Goal: Task Accomplishment & Management: Complete application form

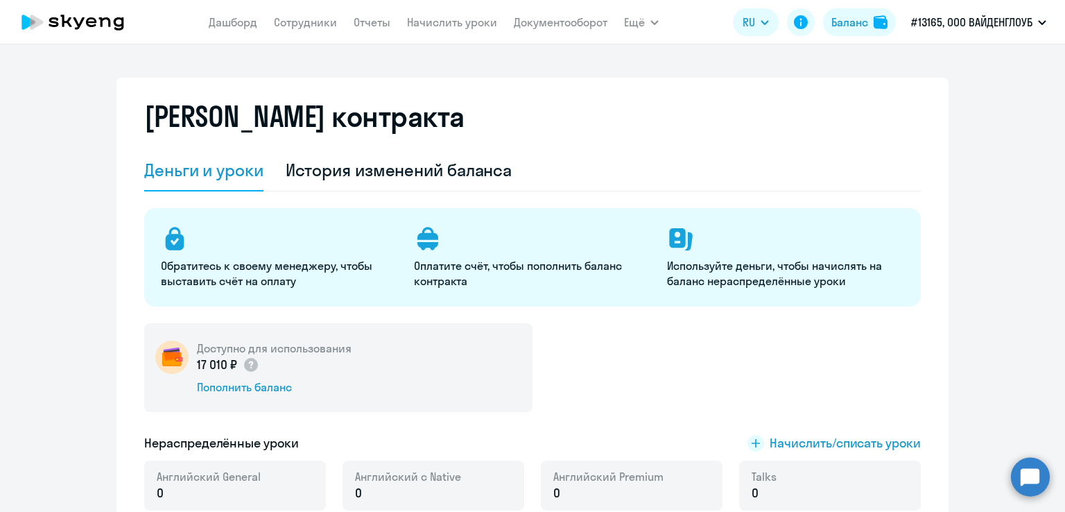
select select "english_adult_not_native_speaker"
click at [284, 20] on link "Сотрудники" at bounding box center [305, 22] width 63 height 14
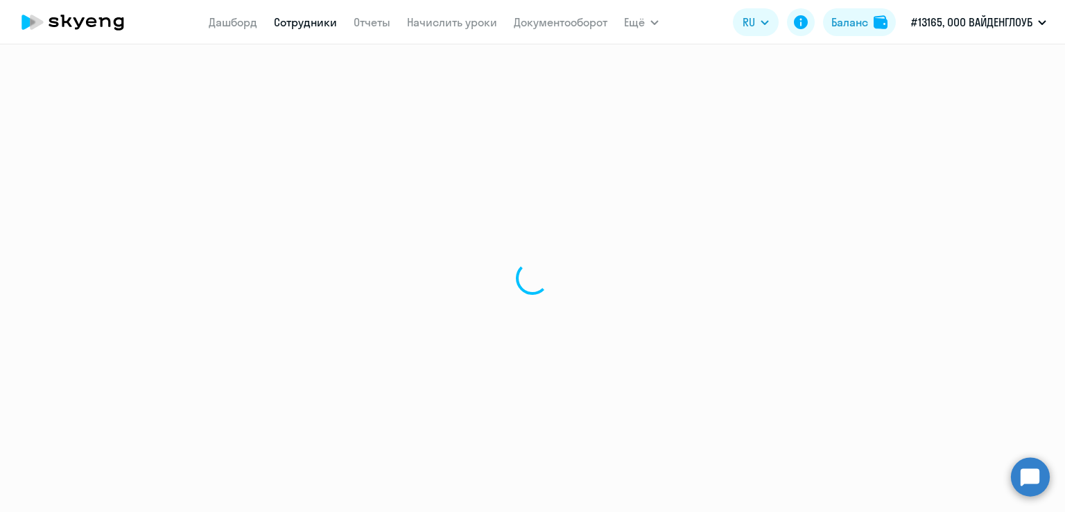
select select "30"
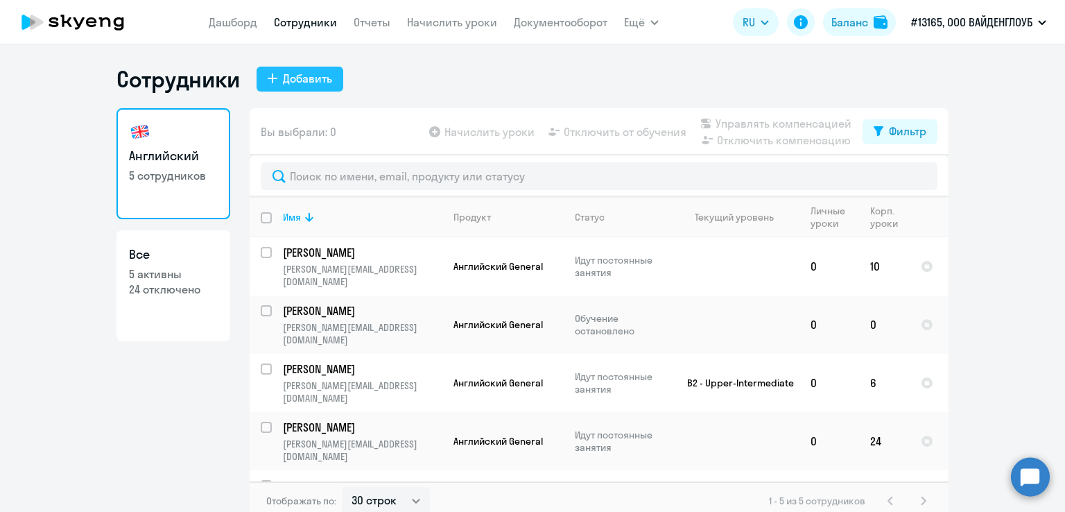
click at [268, 78] on icon at bounding box center [273, 79] width 10 height 10
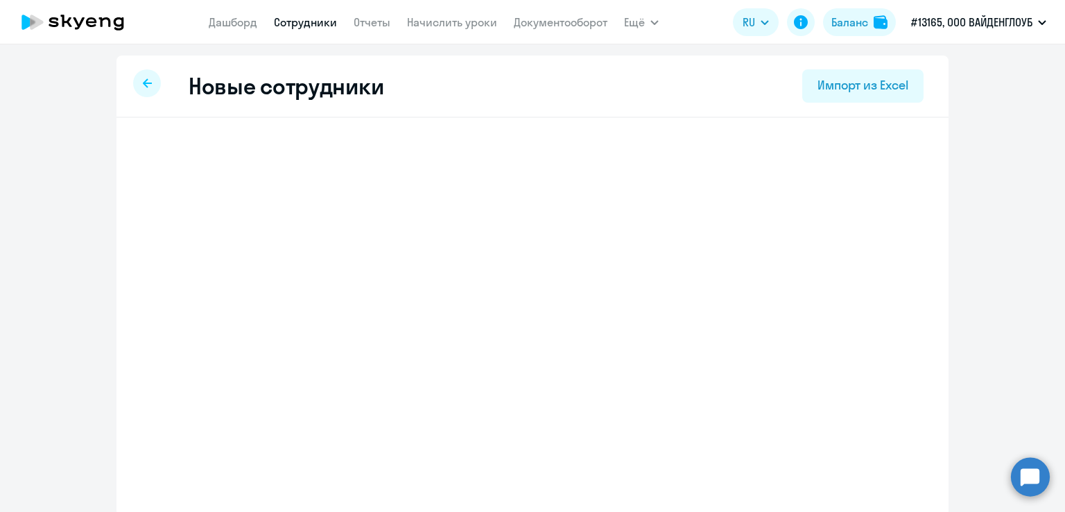
select select "english_adult_not_native_speaker"
select select "3"
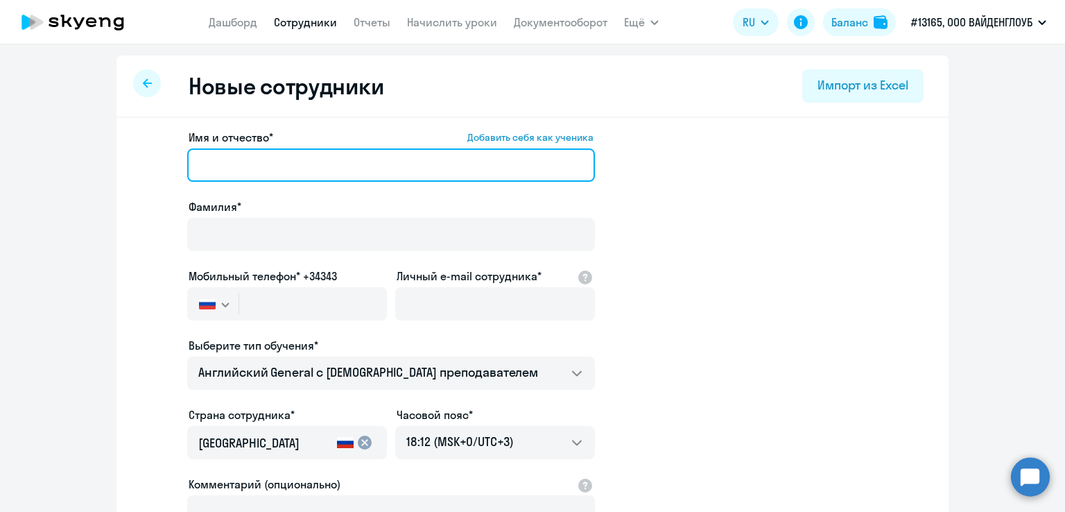
click at [250, 163] on input "Имя и отчество* Добавить себя как ученика" at bounding box center [391, 164] width 408 height 33
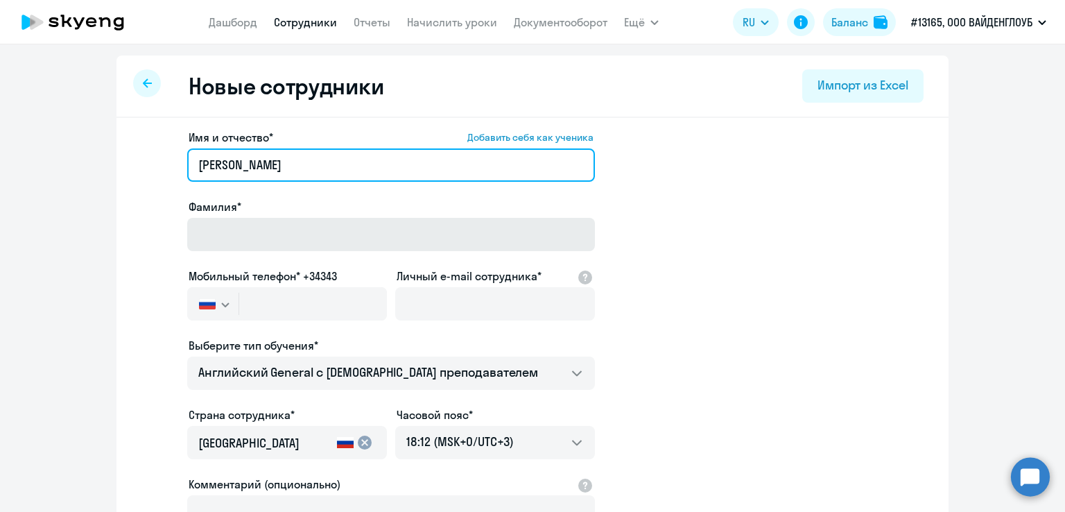
type input "[PERSON_NAME]"
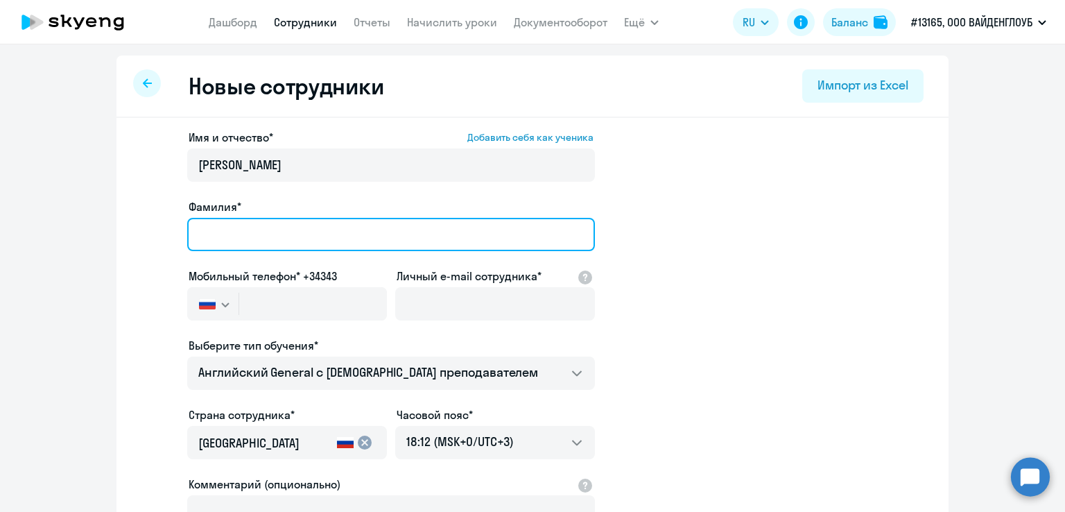
click at [226, 239] on input "Фамилия*" at bounding box center [391, 234] width 408 height 33
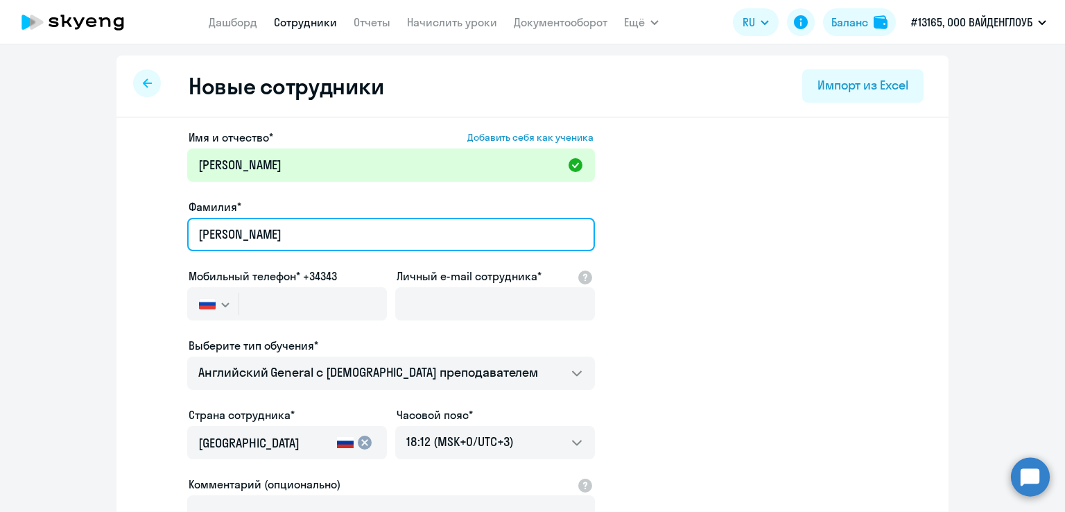
type input "[PERSON_NAME]"
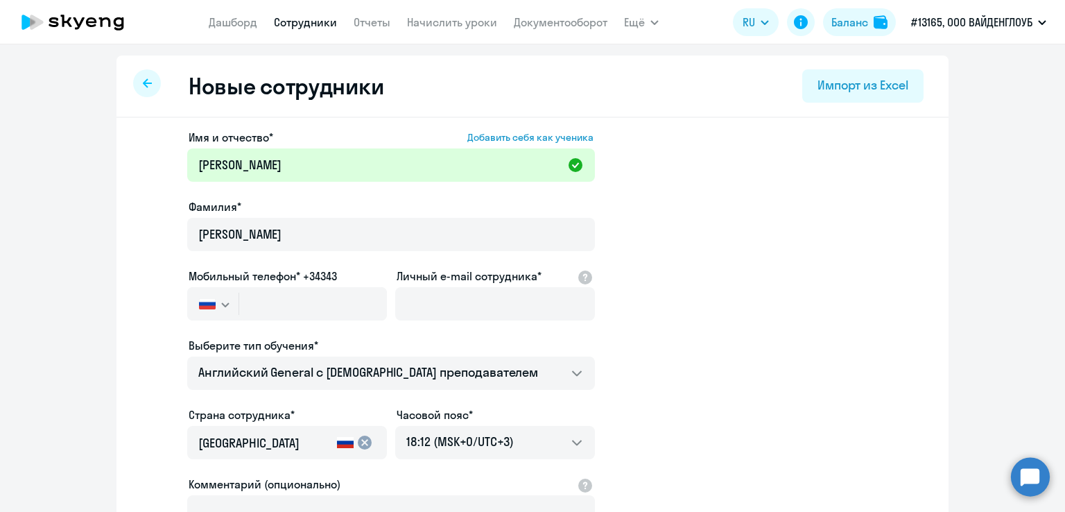
click at [218, 297] on button "button" at bounding box center [212, 303] width 51 height 33
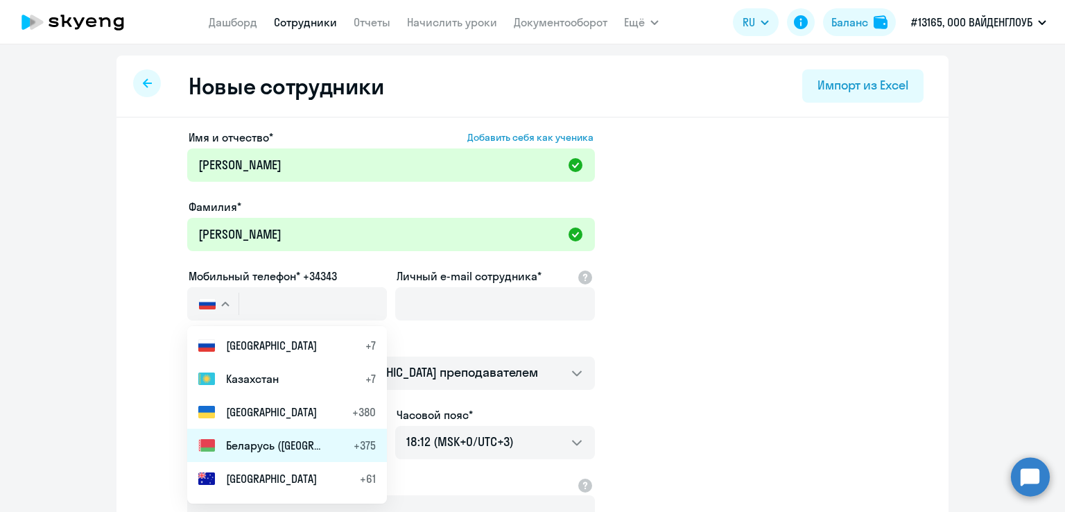
click at [243, 437] on span "Беларусь ([GEOGRAPHIC_DATA])" at bounding box center [274, 445] width 97 height 17
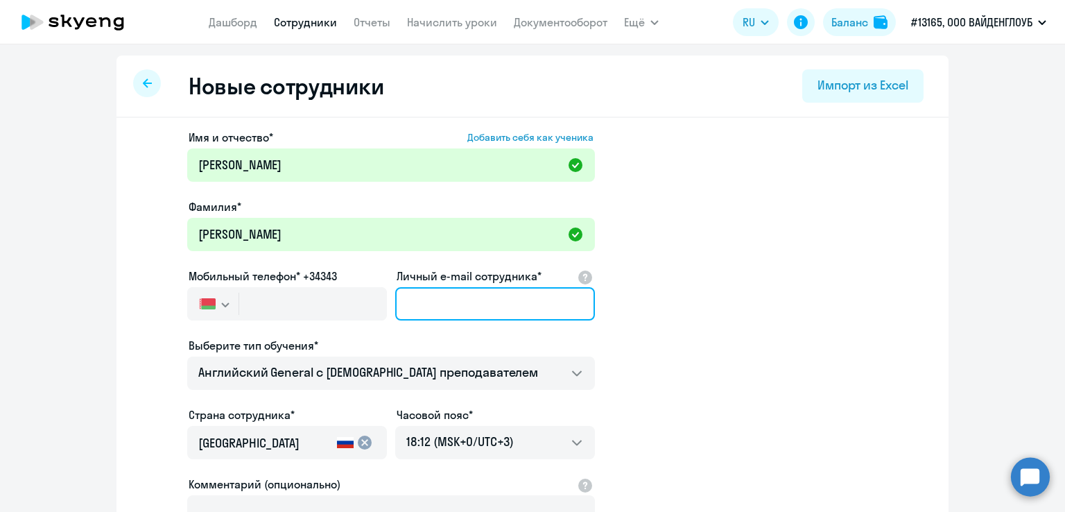
click at [447, 305] on input "Личный e-mail сотрудника*" at bounding box center [495, 303] width 200 height 33
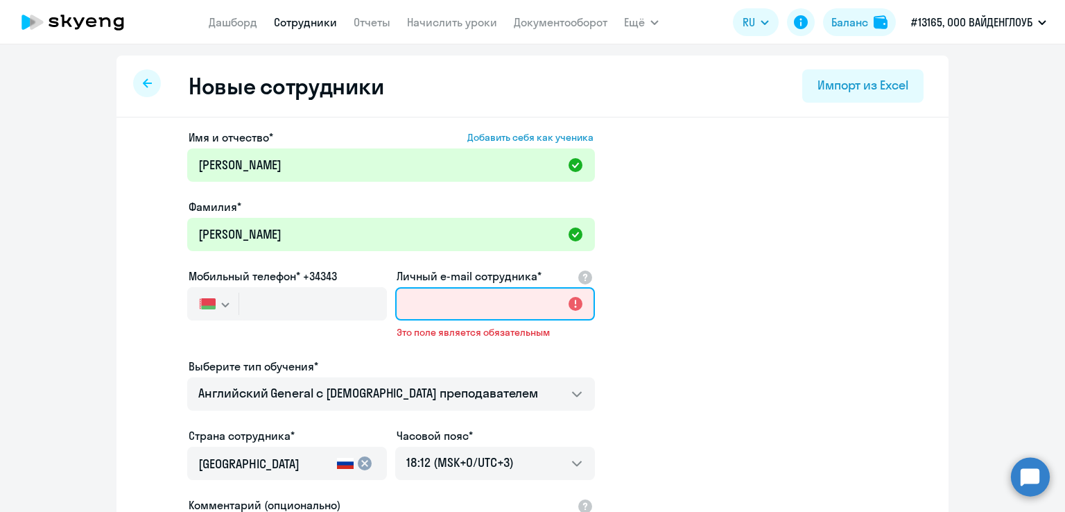
paste input "[PERSON_NAME][EMAIL_ADDRESS][DOMAIN_NAME]"
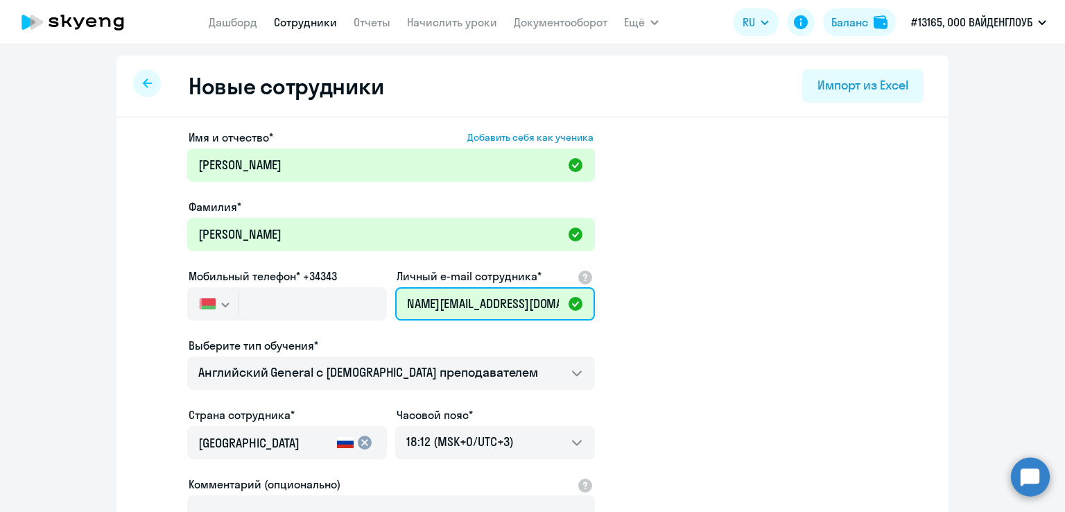
scroll to position [0, 46]
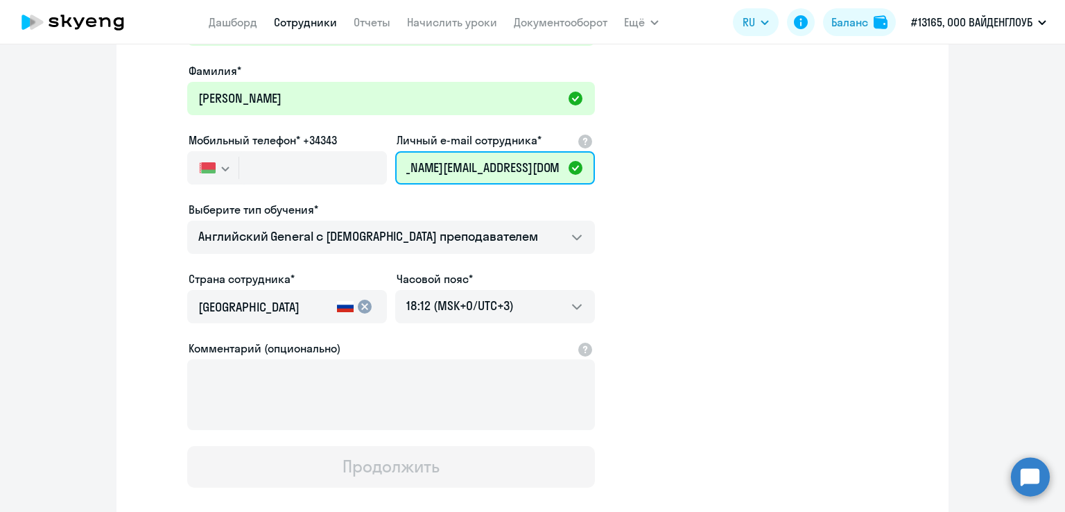
type input "[PERSON_NAME][EMAIL_ADDRESS][DOMAIN_NAME]"
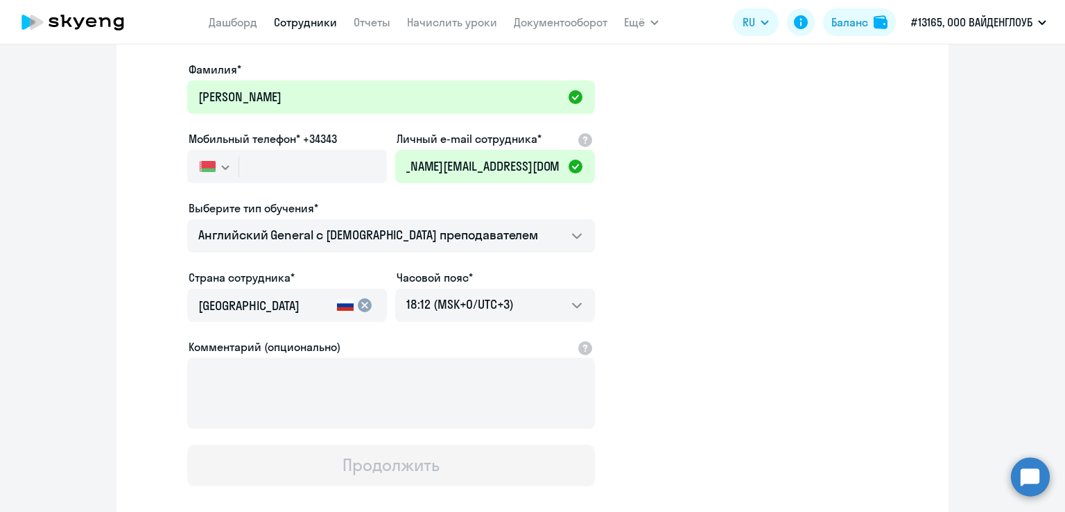
click at [252, 307] on input "[GEOGRAPHIC_DATA]" at bounding box center [264, 306] width 133 height 18
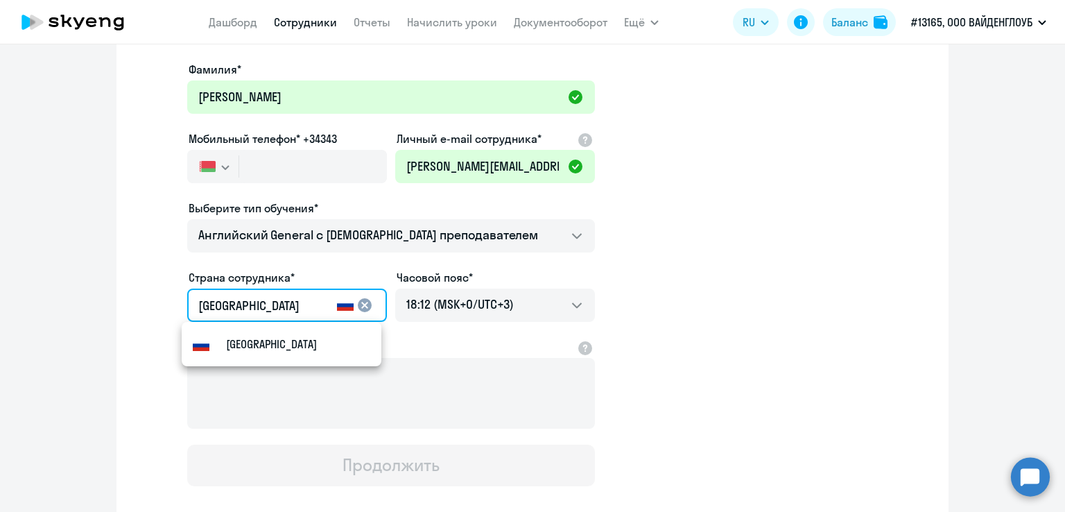
scroll to position [139, 0]
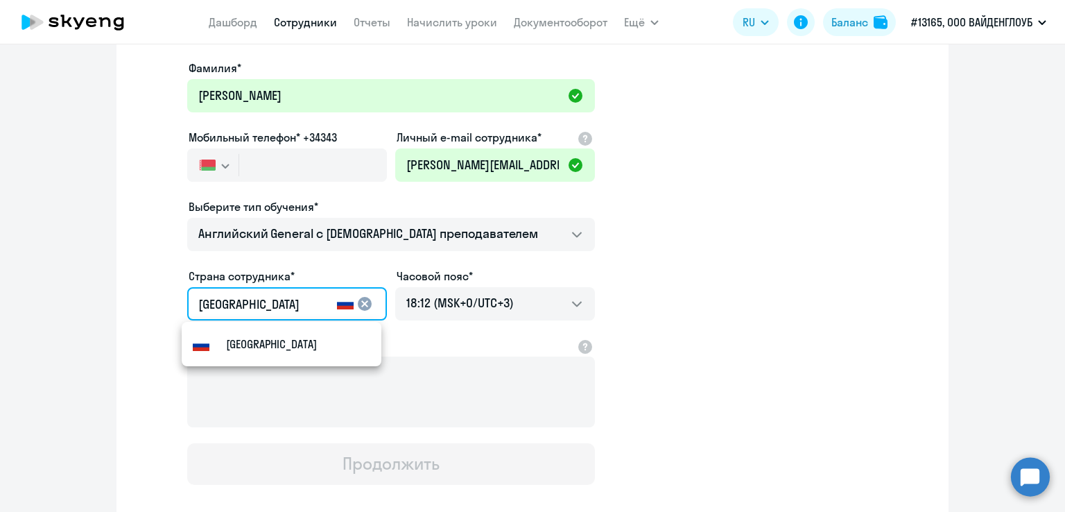
click at [322, 300] on input "[GEOGRAPHIC_DATA]" at bounding box center [264, 304] width 133 height 18
click at [363, 305] on mat-icon "cancel" at bounding box center [365, 303] width 17 height 17
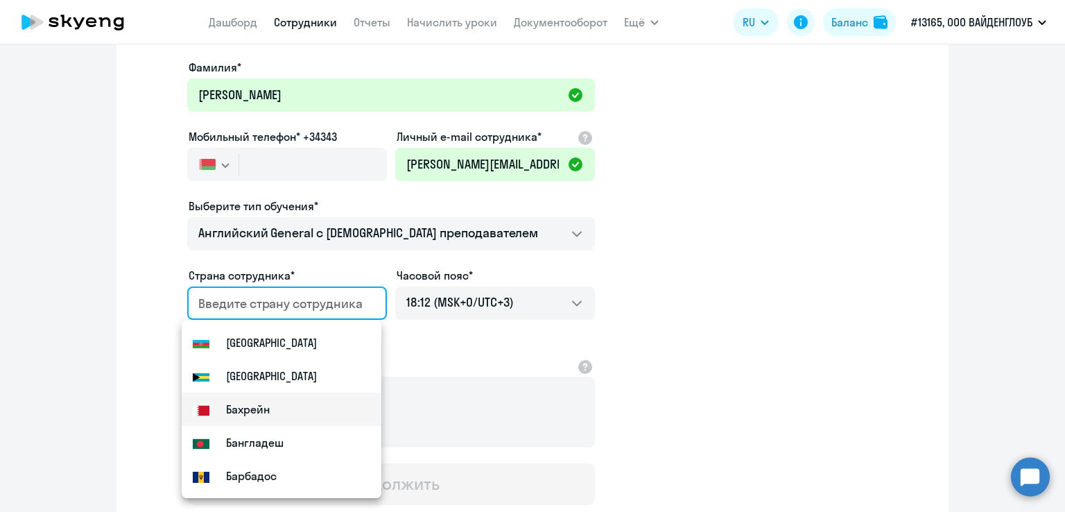
scroll to position [141, 0]
click at [272, 306] on input "country" at bounding box center [284, 302] width 172 height 18
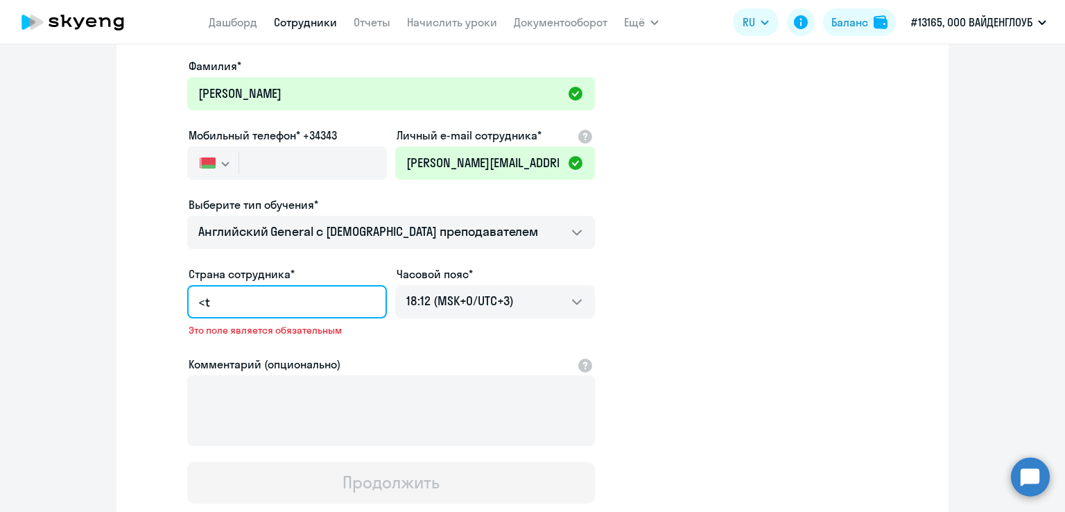
scroll to position [0, 0]
type input "<"
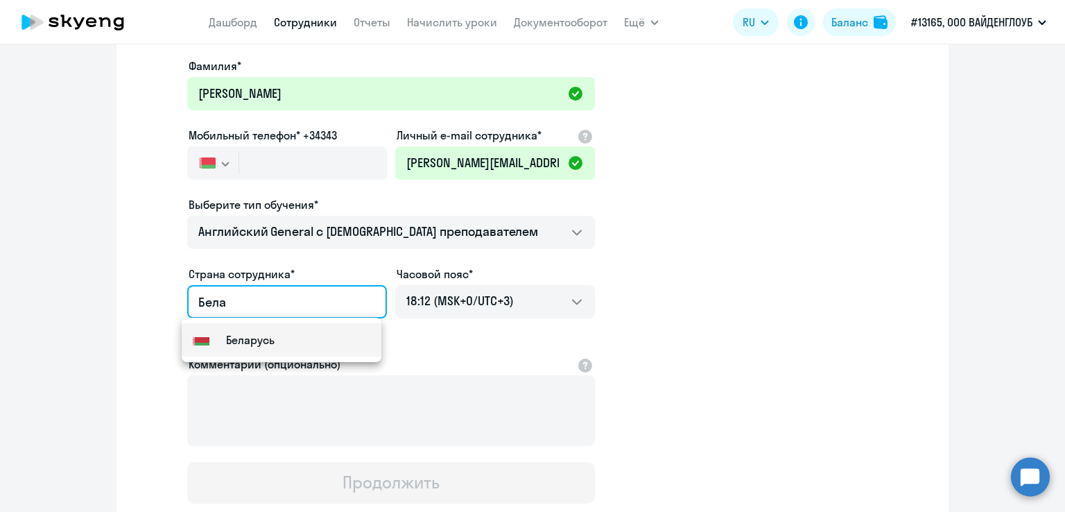
click at [276, 342] on mat-option "Flag of [GEOGRAPHIC_DATA] [GEOGRAPHIC_DATA]" at bounding box center [282, 339] width 200 height 33
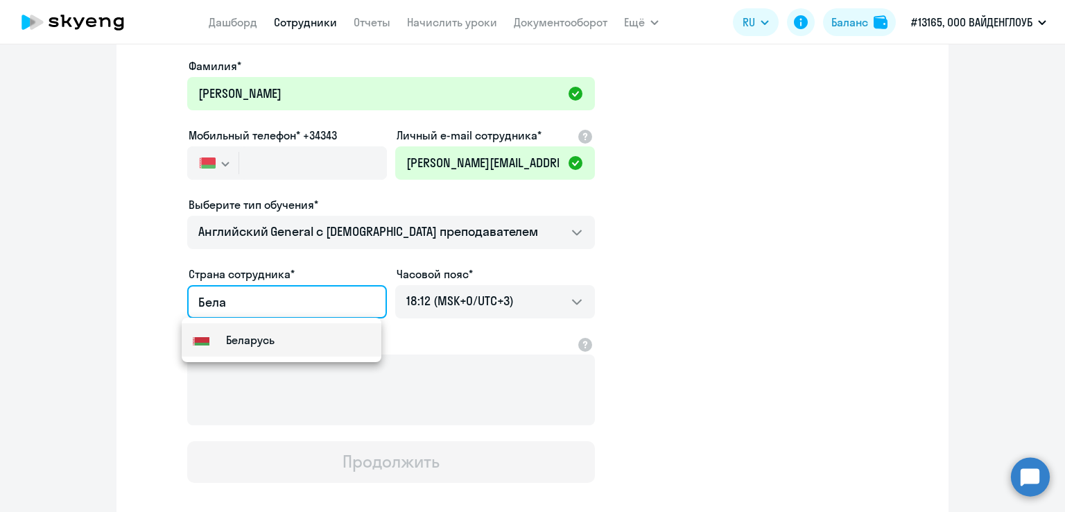
type input "Беларусь"
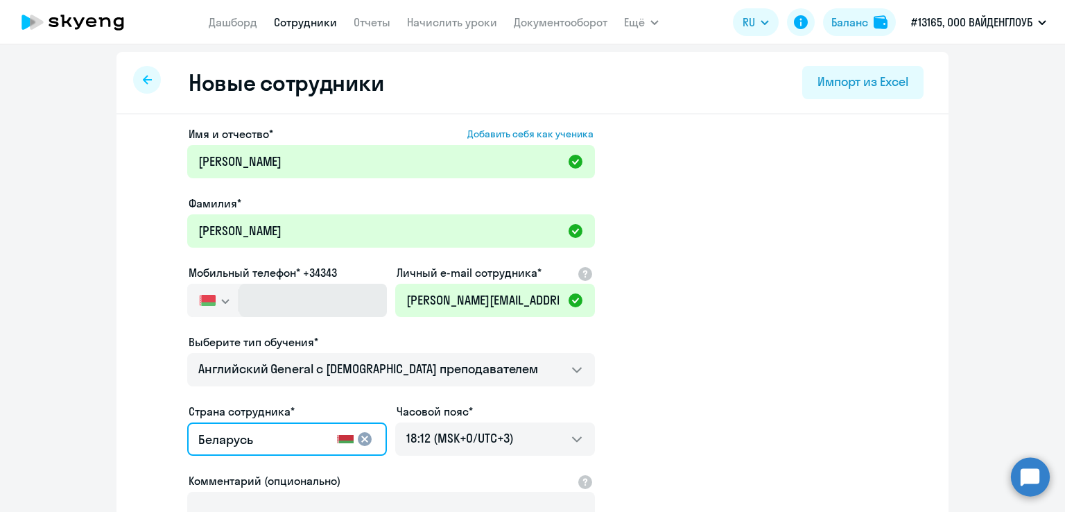
scroll to position [3, 0]
click at [243, 306] on input "text" at bounding box center [313, 300] width 148 height 33
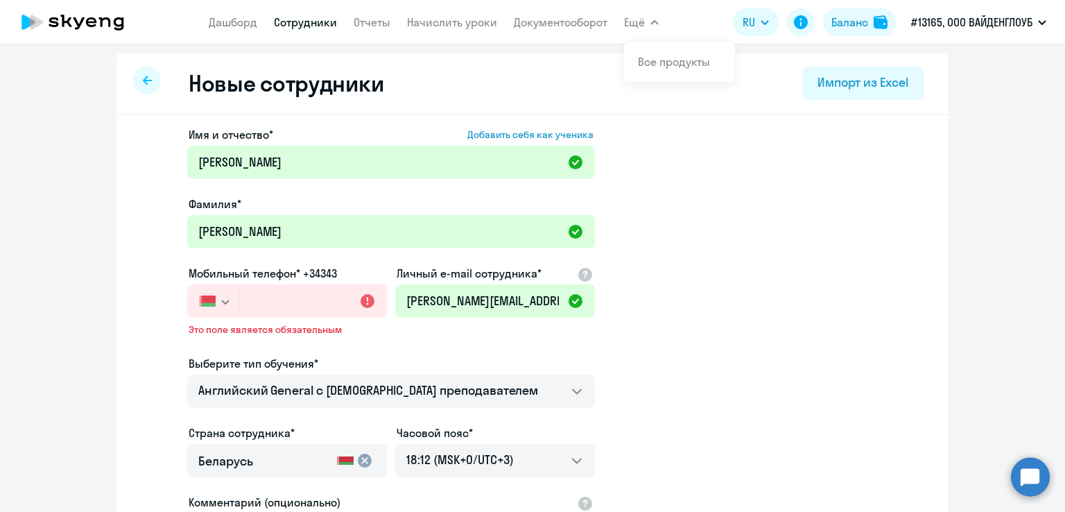
click at [225, 302] on button "button" at bounding box center [212, 300] width 51 height 33
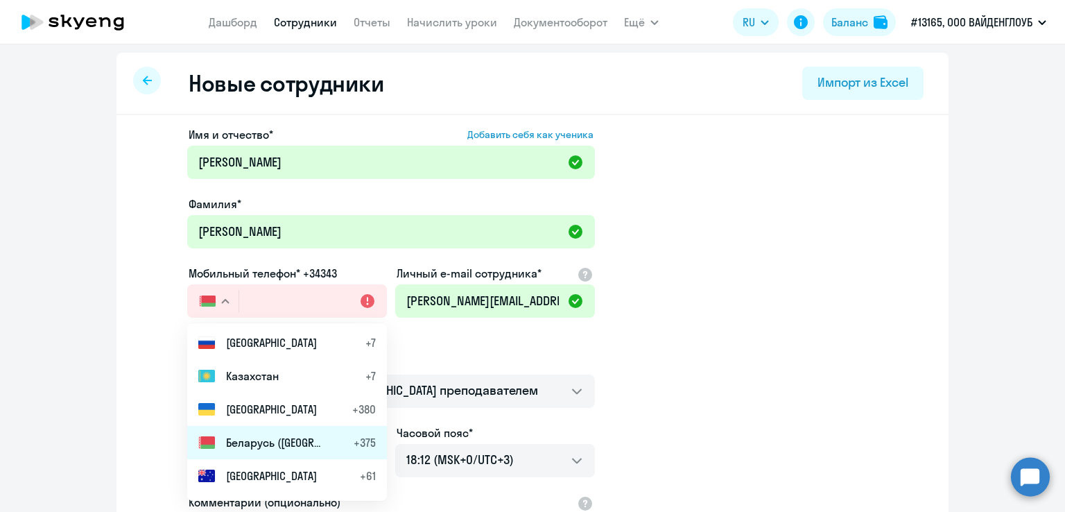
click at [250, 431] on li "Беларусь ([GEOGRAPHIC_DATA]) +375" at bounding box center [287, 442] width 200 height 33
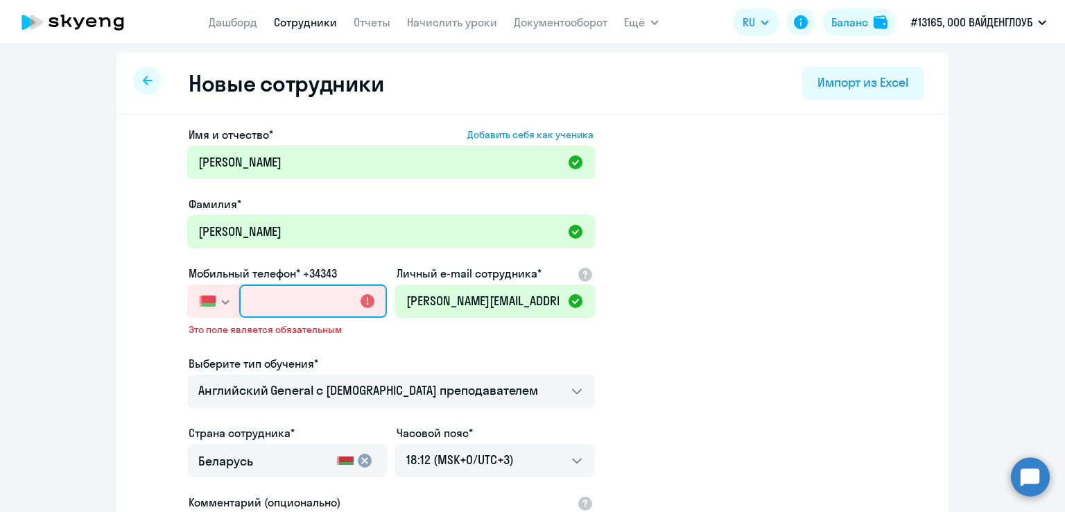
click at [248, 302] on input "text" at bounding box center [313, 300] width 148 height 33
paste input "[PHONE_NUMBER]"
type input "[PHONE_NUMBER]"
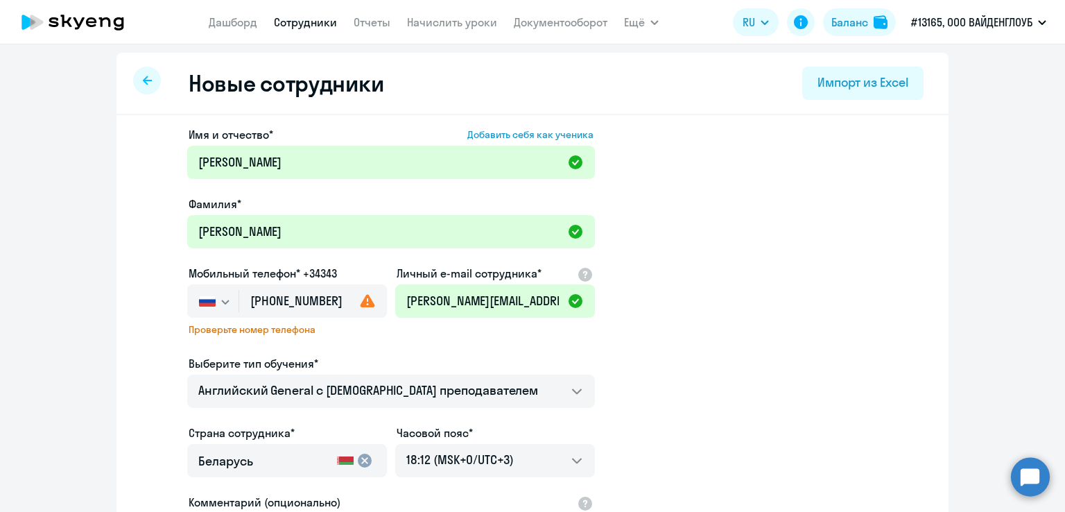
click at [222, 300] on icon "button" at bounding box center [225, 301] width 7 height 3
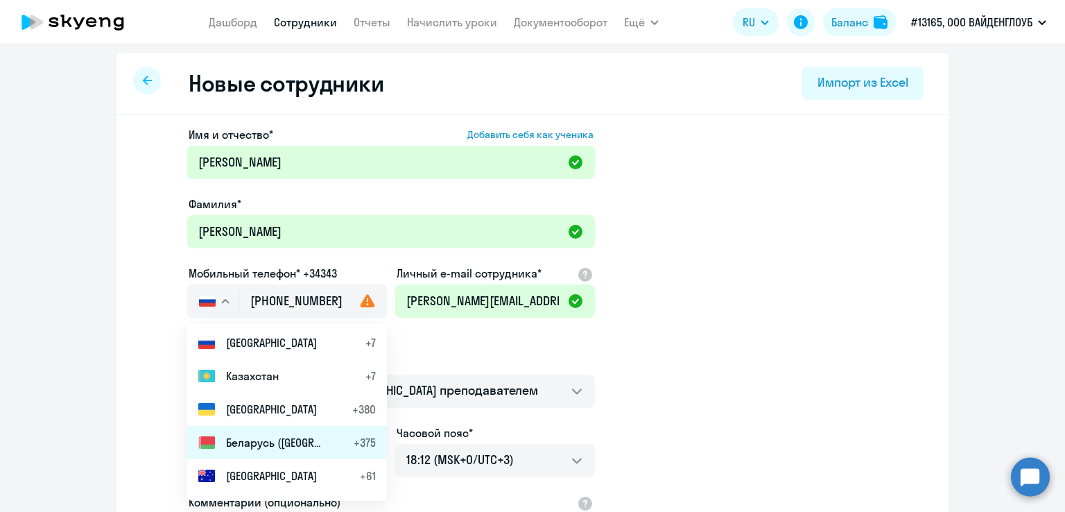
click at [226, 439] on span "Беларусь ([GEOGRAPHIC_DATA])" at bounding box center [274, 442] width 97 height 17
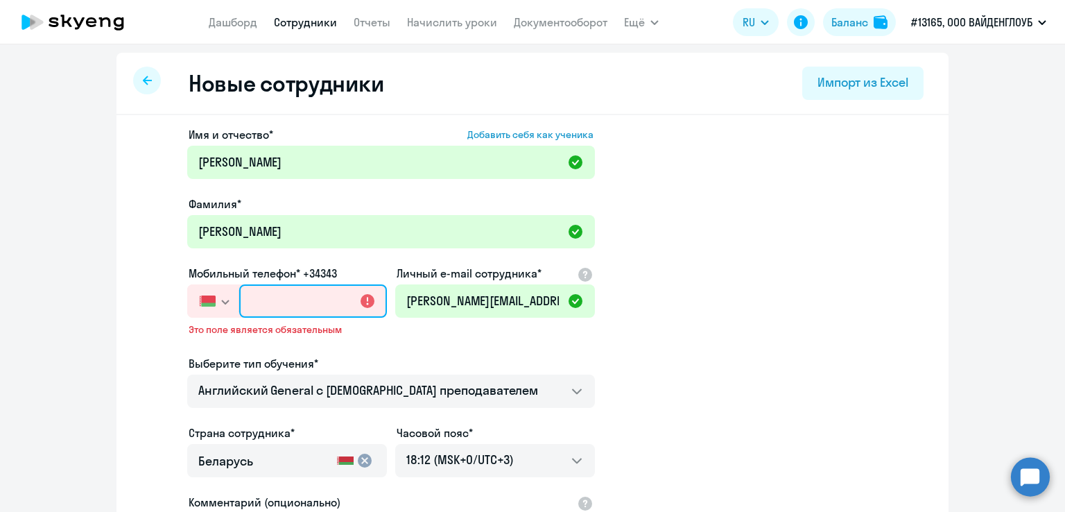
click at [244, 305] on input "text" at bounding box center [313, 300] width 148 height 33
paste input "7 327 132-9"
type input "[PHONE_NUMBER]"
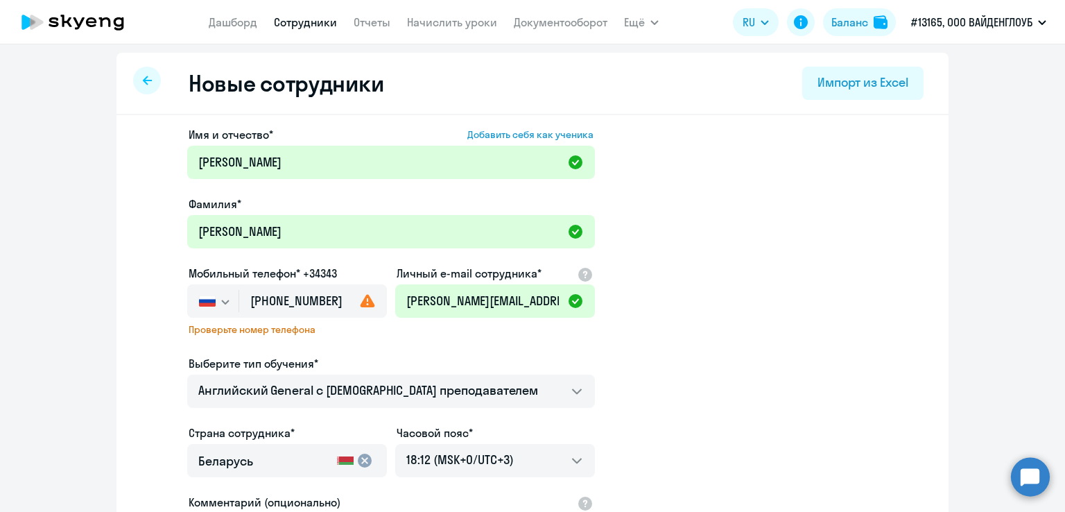
click at [222, 303] on icon "button" at bounding box center [225, 302] width 8 height 5
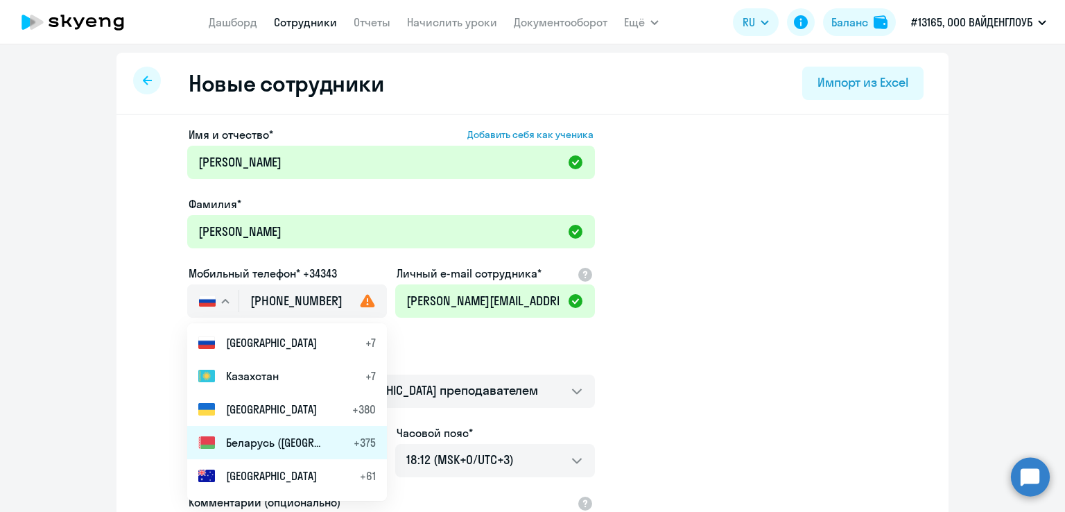
click at [226, 443] on span "Беларусь ([GEOGRAPHIC_DATA])" at bounding box center [274, 442] width 97 height 17
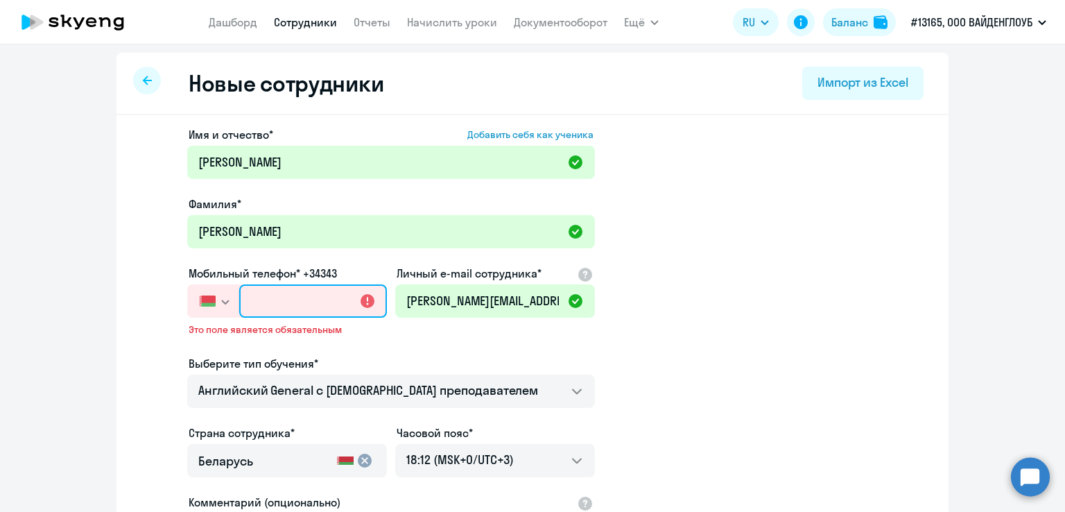
click at [268, 298] on input "text" at bounding box center [313, 300] width 148 height 33
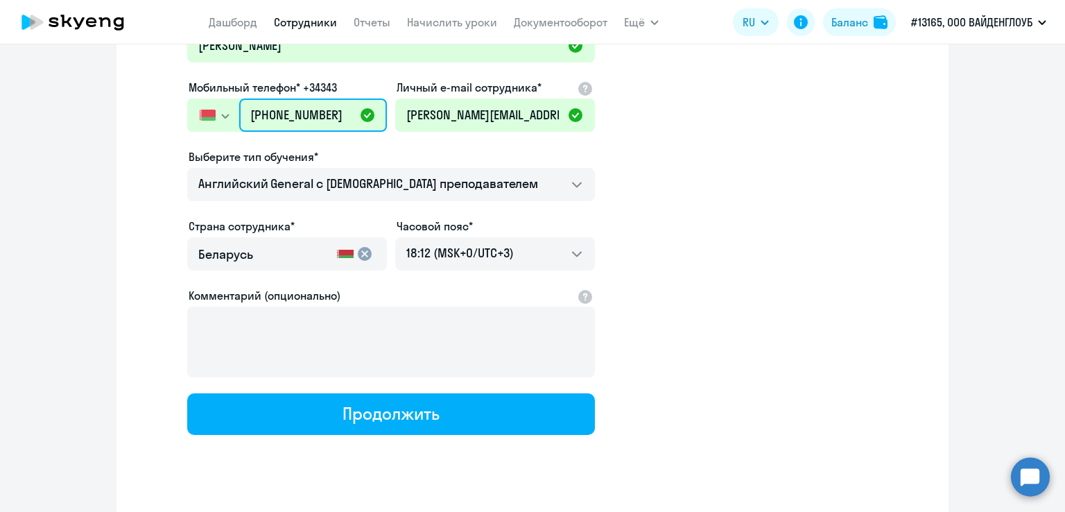
scroll to position [214, 0]
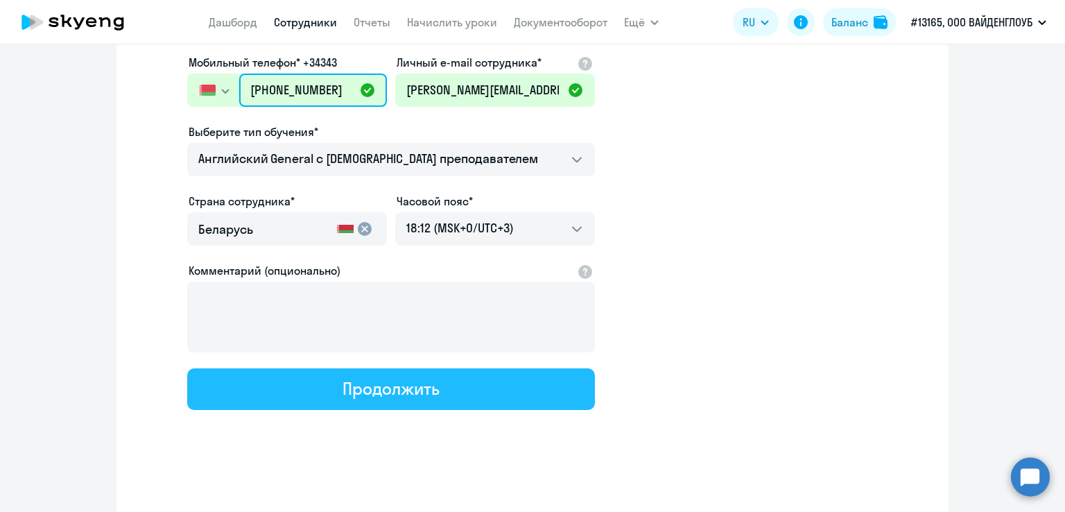
type input "[PHONE_NUMBER]"
click at [416, 386] on div "Продолжить" at bounding box center [391, 388] width 96 height 22
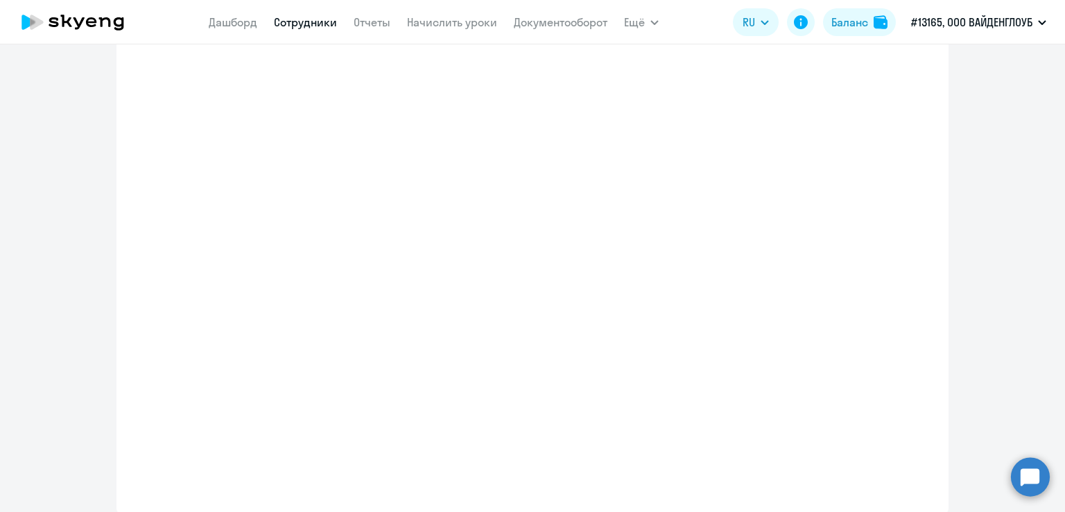
select select "english_adult_not_native_speaker"
select select "3"
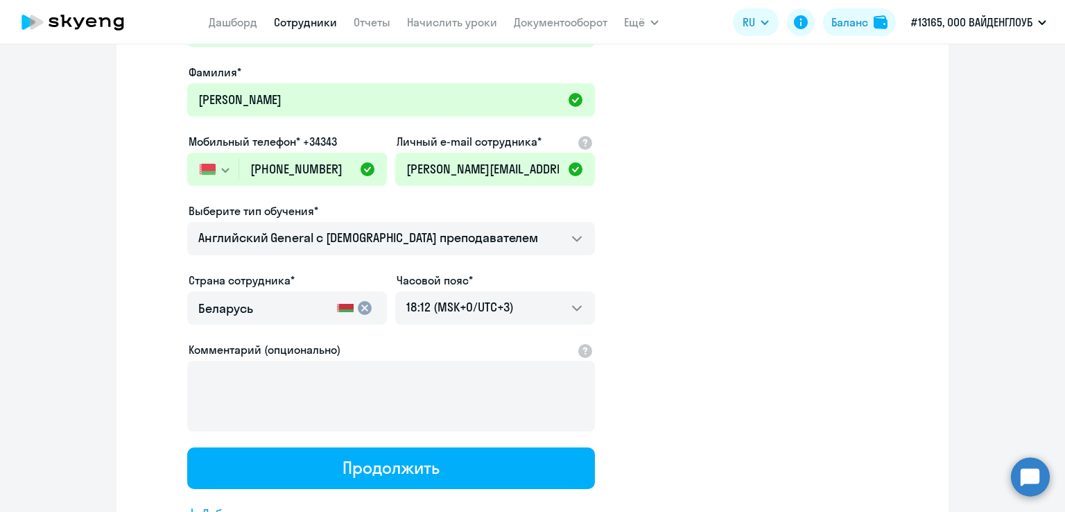
scroll to position [0, 0]
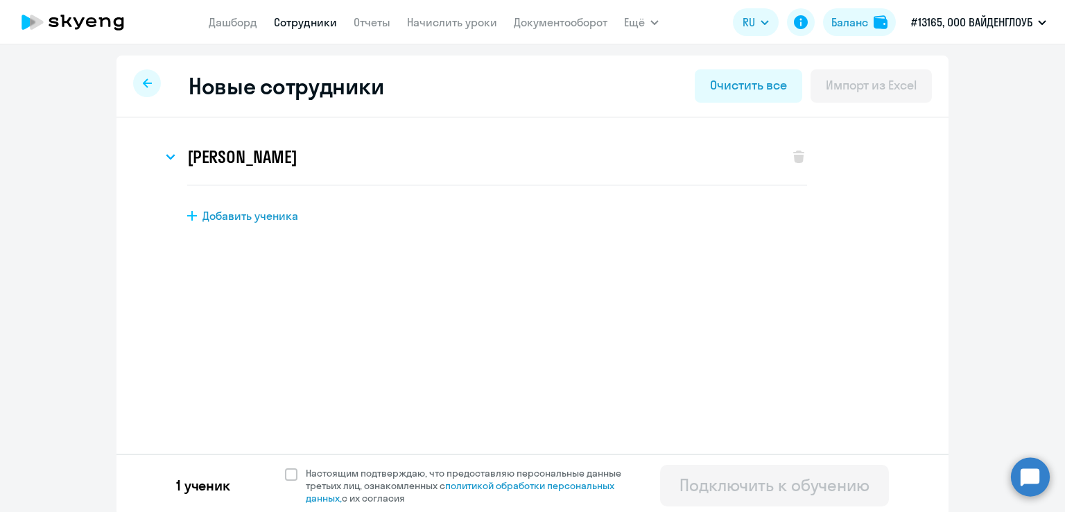
click at [194, 209] on div "Добавить ученика" at bounding box center [556, 215] width 739 height 15
select select "english_adult_not_native_speaker"
select select "3"
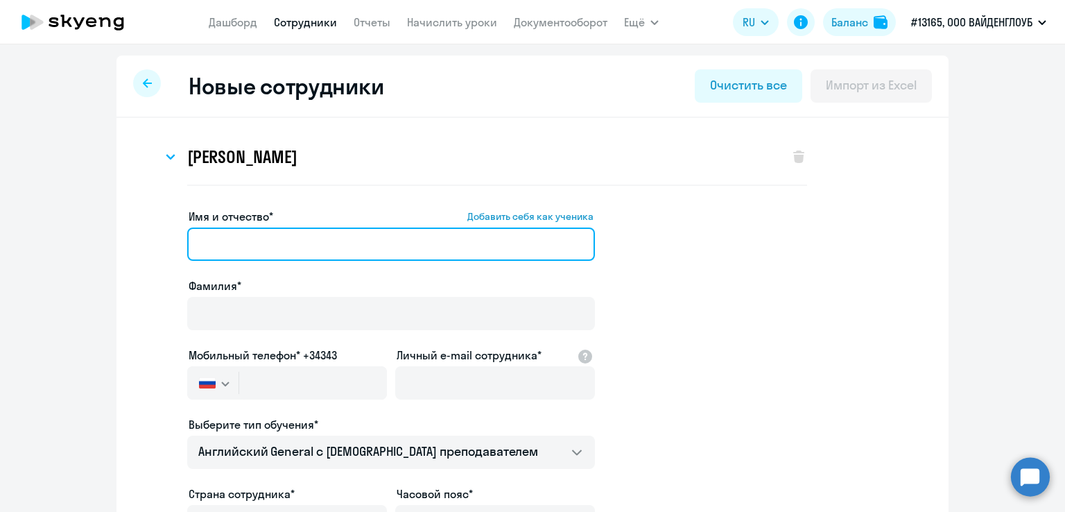
click at [224, 239] on input "Имя и отчество* Добавить себя как ученика" at bounding box center [391, 244] width 408 height 33
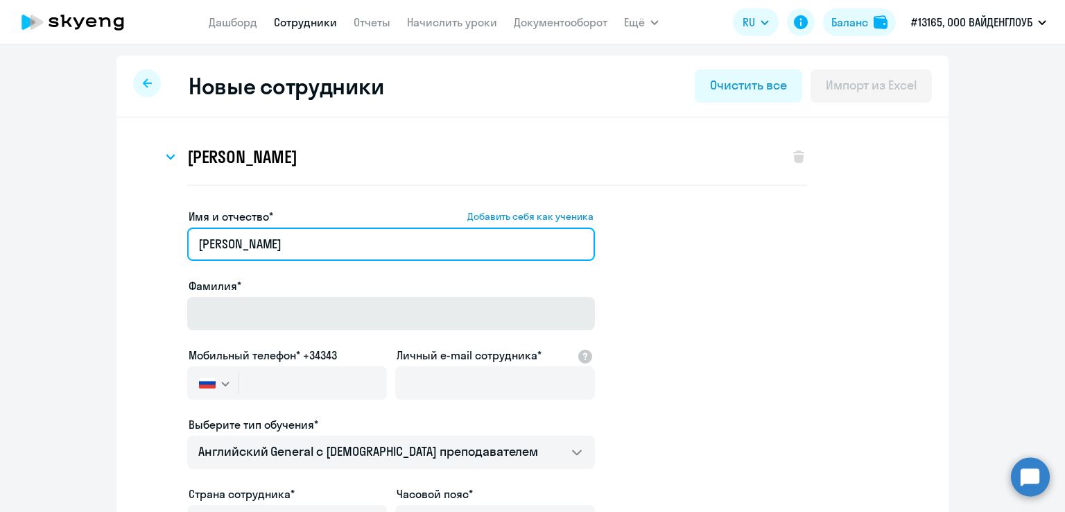
type input "[PERSON_NAME]"
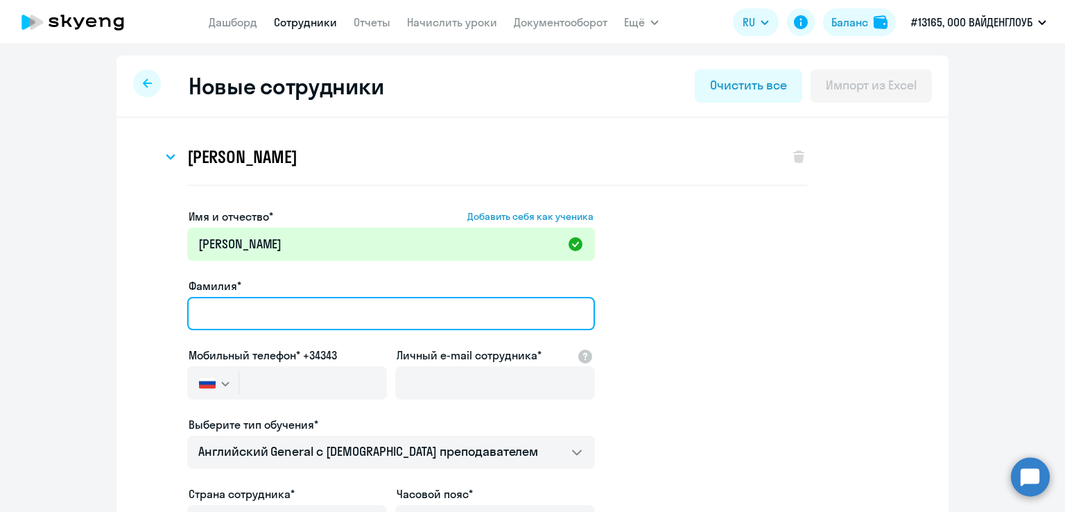
click at [235, 308] on input "Фамилия*" at bounding box center [391, 313] width 408 height 33
type input "[PERSON_NAME]"
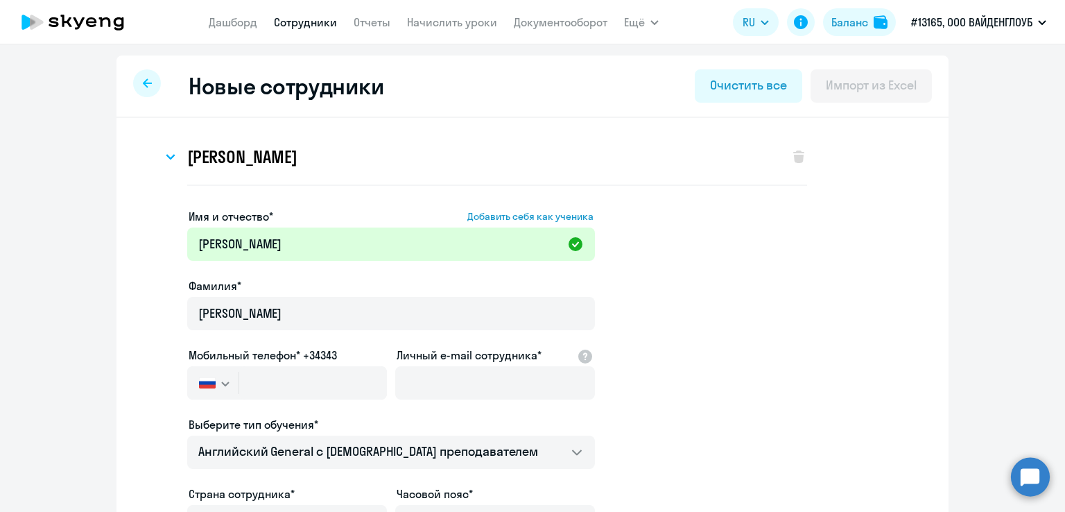
click at [220, 379] on svg-icon "button" at bounding box center [225, 383] width 11 height 11
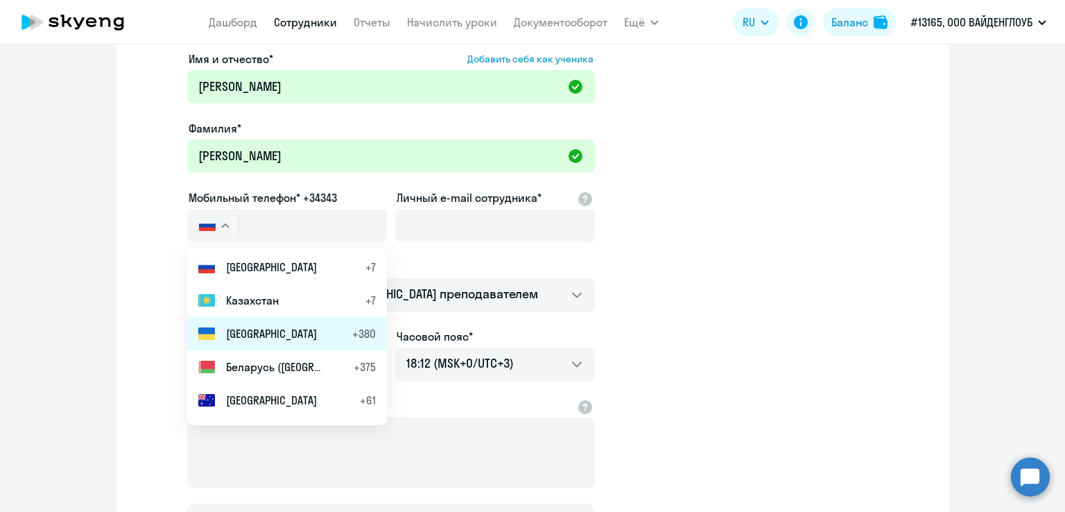
scroll to position [157, 0]
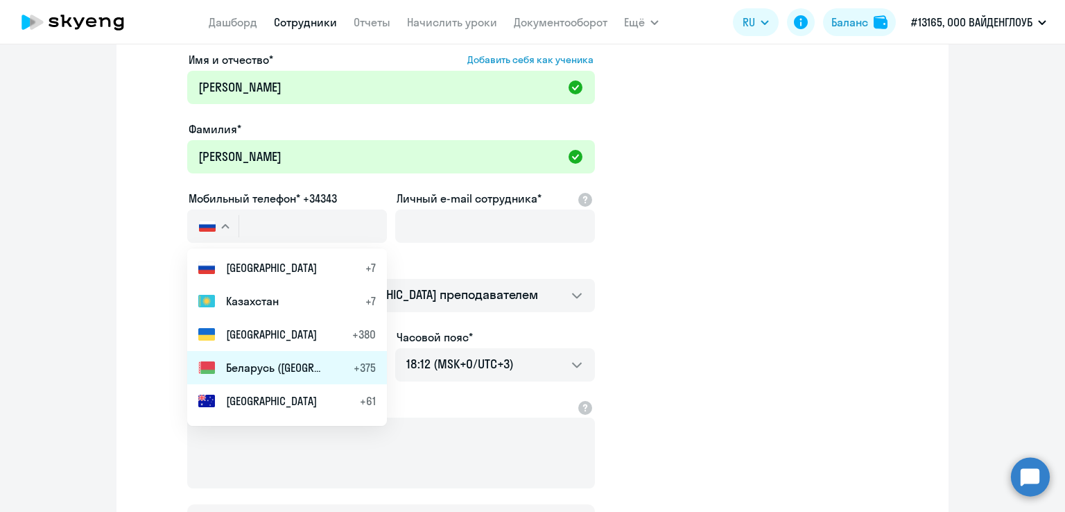
click at [259, 365] on span "Беларусь ([GEOGRAPHIC_DATA])" at bounding box center [274, 367] width 97 height 17
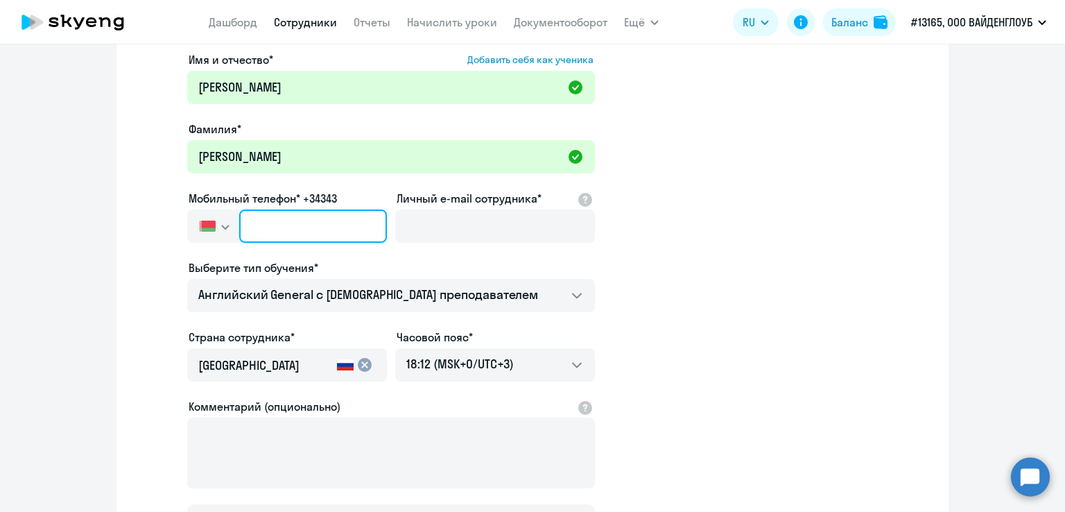
click at [284, 223] on input "text" at bounding box center [313, 225] width 148 height 33
type input "[PHONE_NUMBER]"
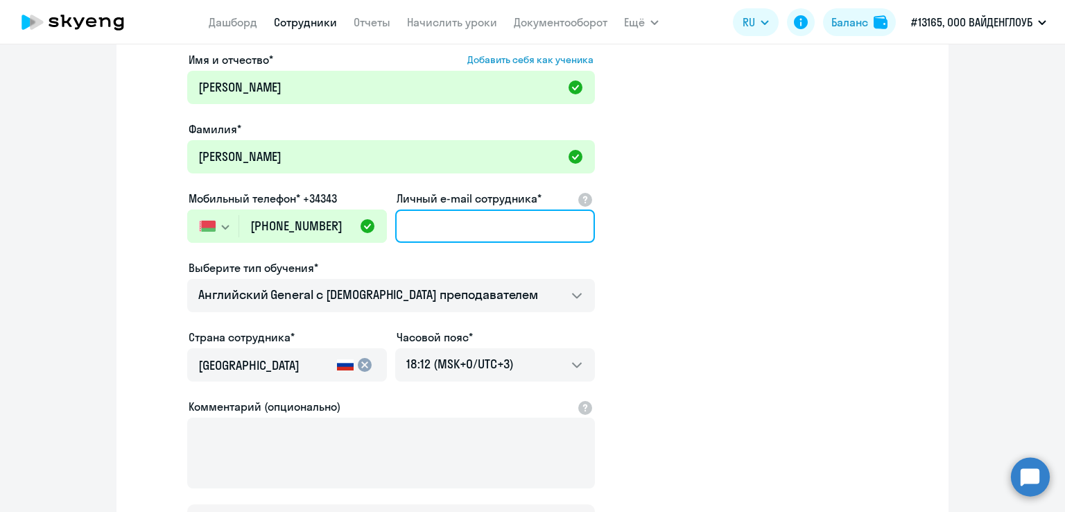
click at [404, 220] on input "Личный e-mail сотрудника*" at bounding box center [495, 225] width 200 height 33
paste input "[EMAIL_ADDRESS][DOMAIN_NAME]"
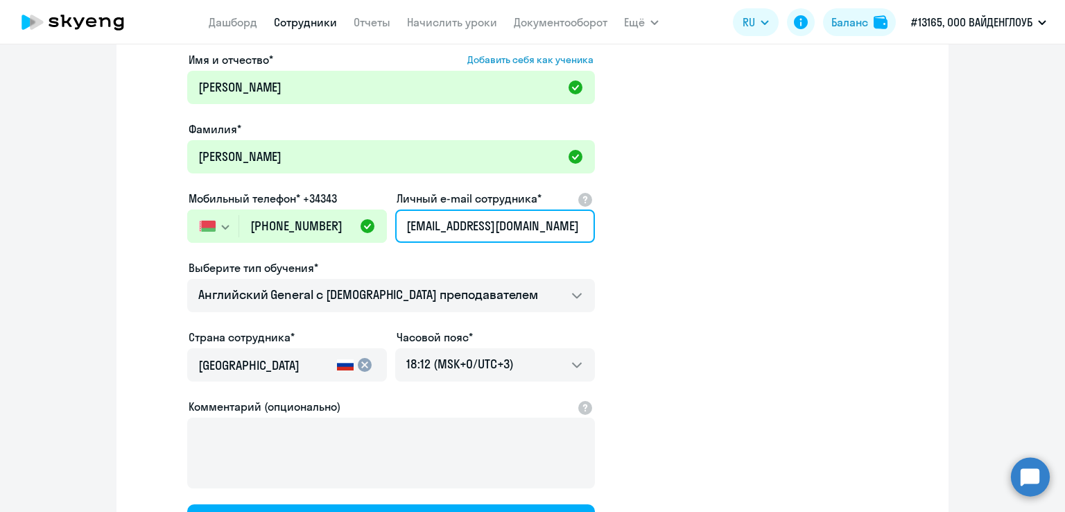
type input "[EMAIL_ADDRESS][DOMAIN_NAME]"
click at [619, 319] on app-new-student-form "Имя и отчество* Добавить себя как ученика [PERSON_NAME]* [PERSON_NAME] телефон*…" at bounding box center [533, 298] width 788 height 495
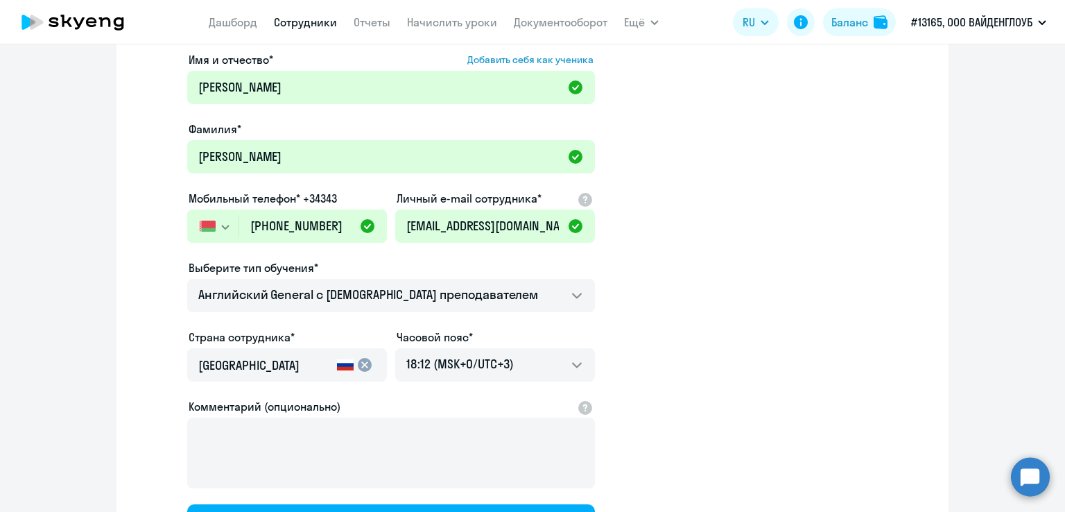
click at [319, 368] on input "[GEOGRAPHIC_DATA]" at bounding box center [264, 366] width 133 height 18
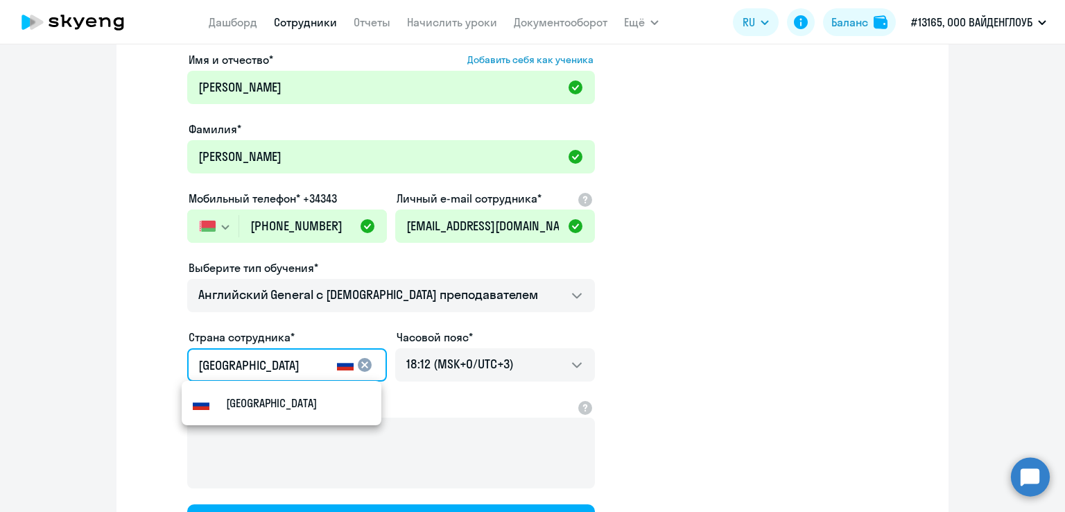
drag, startPoint x: 259, startPoint y: 370, endPoint x: 174, endPoint y: 369, distance: 85.3
click at [180, 368] on app-new-student-form "Имя и отчество* Добавить себя как ученика [PERSON_NAME]* [PERSON_NAME] телефон*…" at bounding box center [533, 298] width 788 height 495
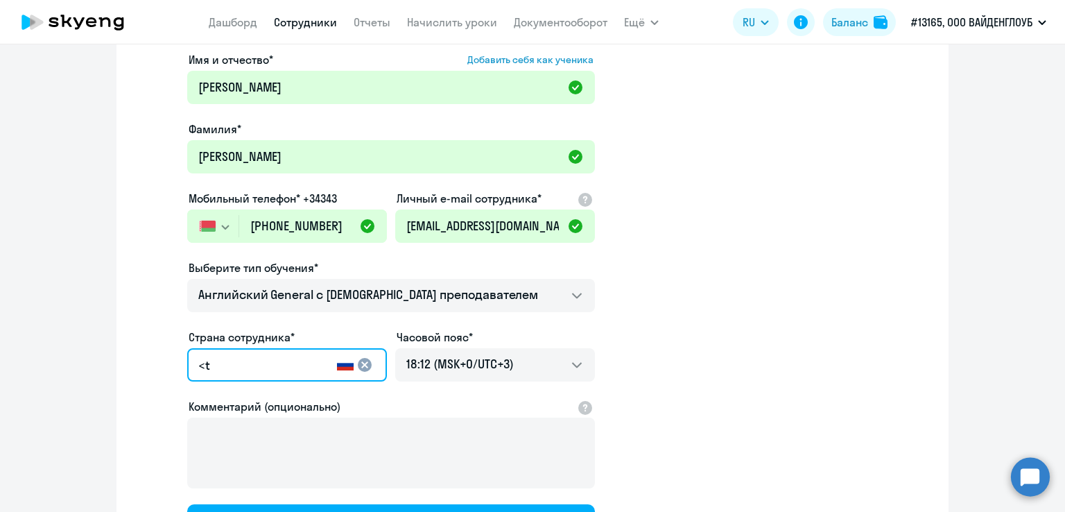
type input "<"
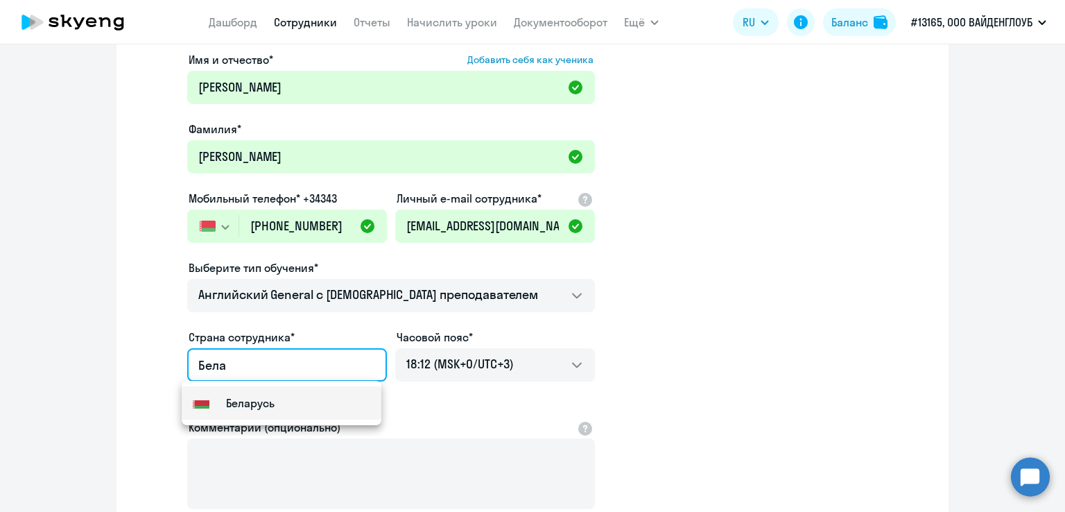
click at [221, 398] on div "Flag of [GEOGRAPHIC_DATA] [GEOGRAPHIC_DATA]" at bounding box center [234, 403] width 82 height 17
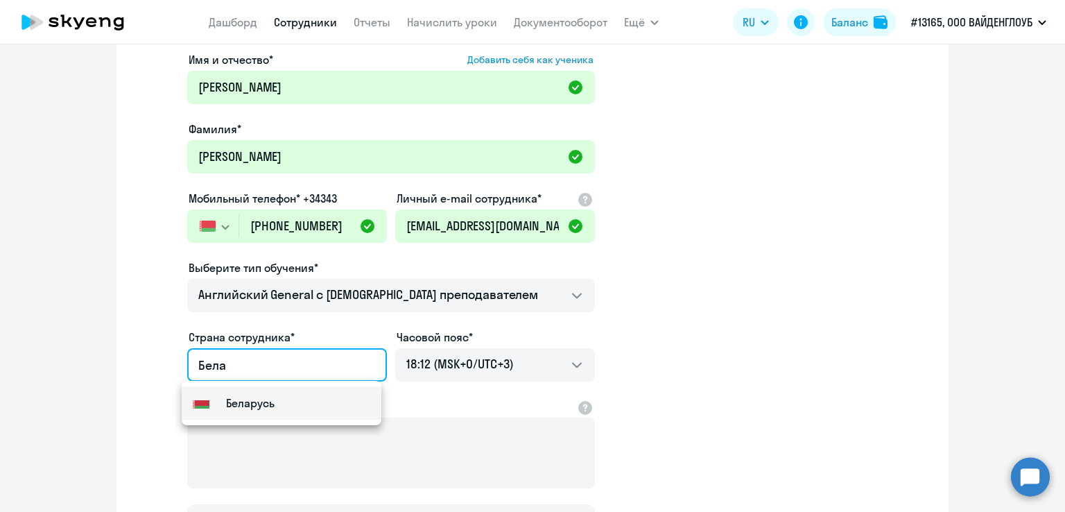
type input "Беларусь"
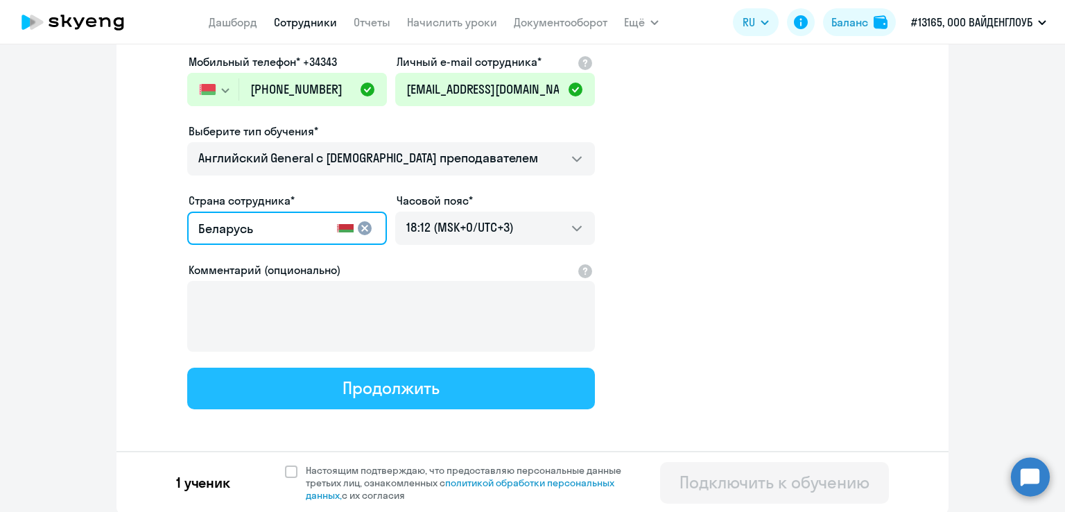
click at [427, 391] on div "Продолжить" at bounding box center [391, 388] width 96 height 22
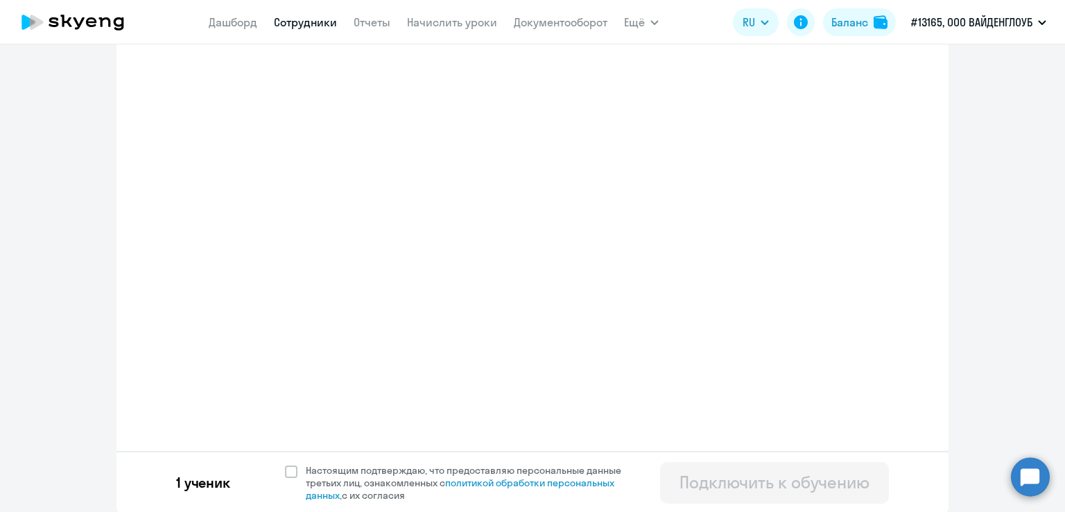
select select "english_adult_not_native_speaker"
select select "3"
select select "english_adult_not_native_speaker"
select select "3"
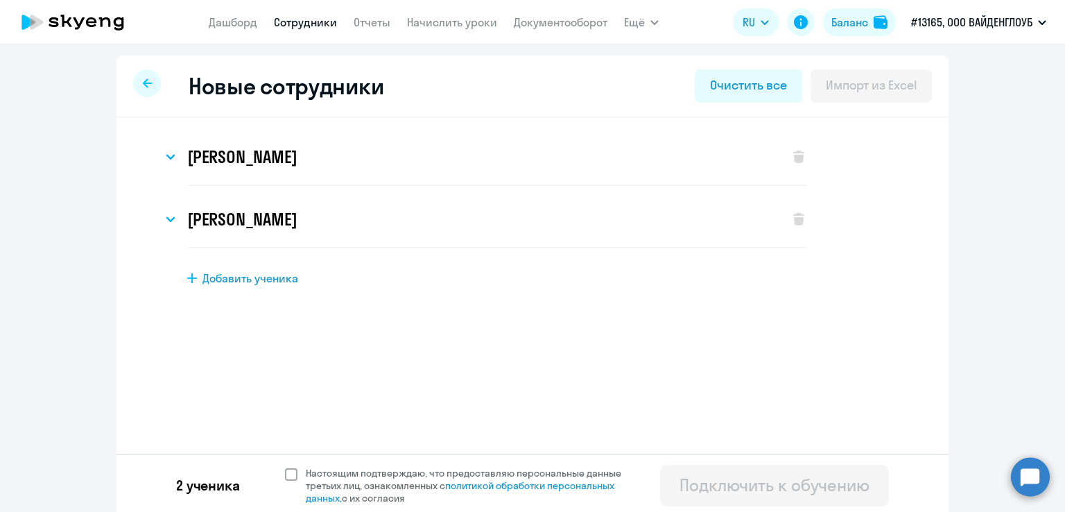
click at [285, 477] on span at bounding box center [291, 474] width 12 height 12
click at [284, 467] on input "Настоящим подтверждаю, что предоставляю персональные данные третьих лиц, ознако…" at bounding box center [284, 466] width 1 height 1
checkbox input "true"
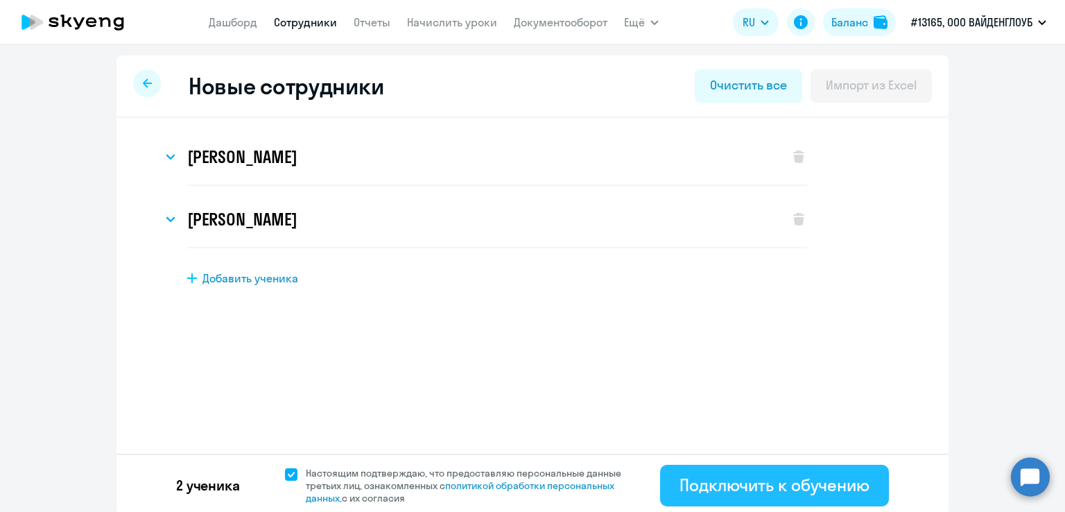
click at [699, 489] on div "Подключить к обучению" at bounding box center [775, 485] width 190 height 22
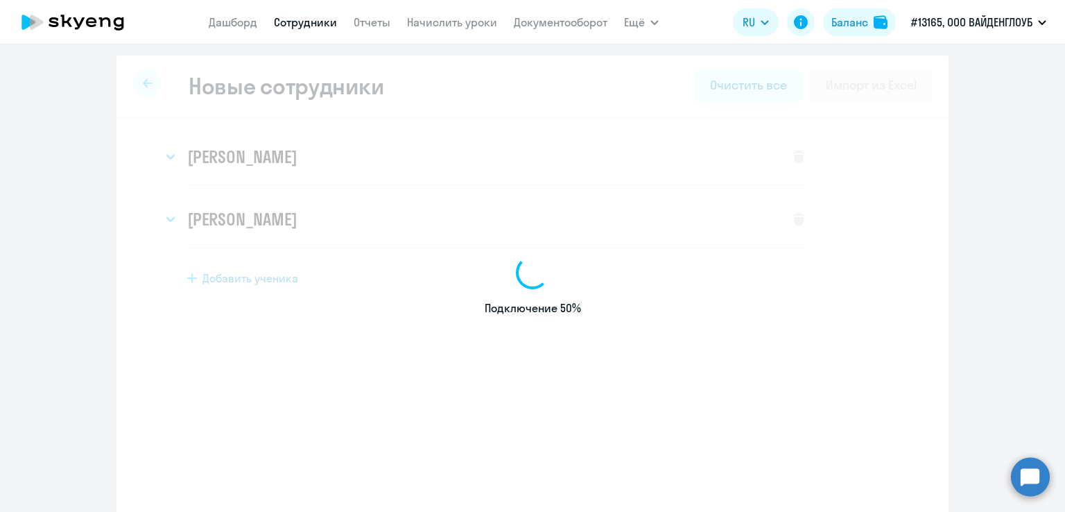
select select "english_adult_not_native_speaker"
select select "3"
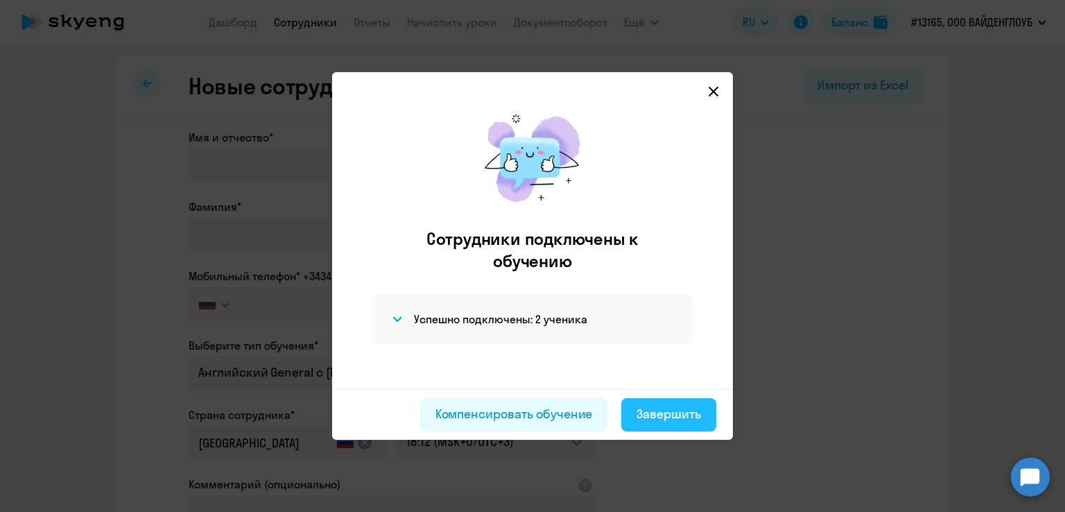
click at [666, 414] on div "Завершить" at bounding box center [669, 414] width 65 height 18
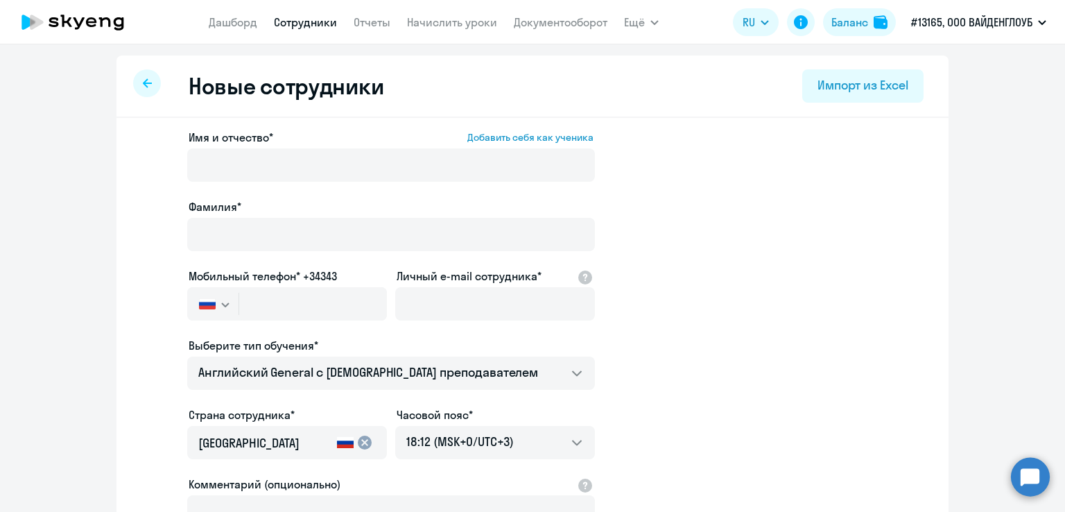
select select "30"
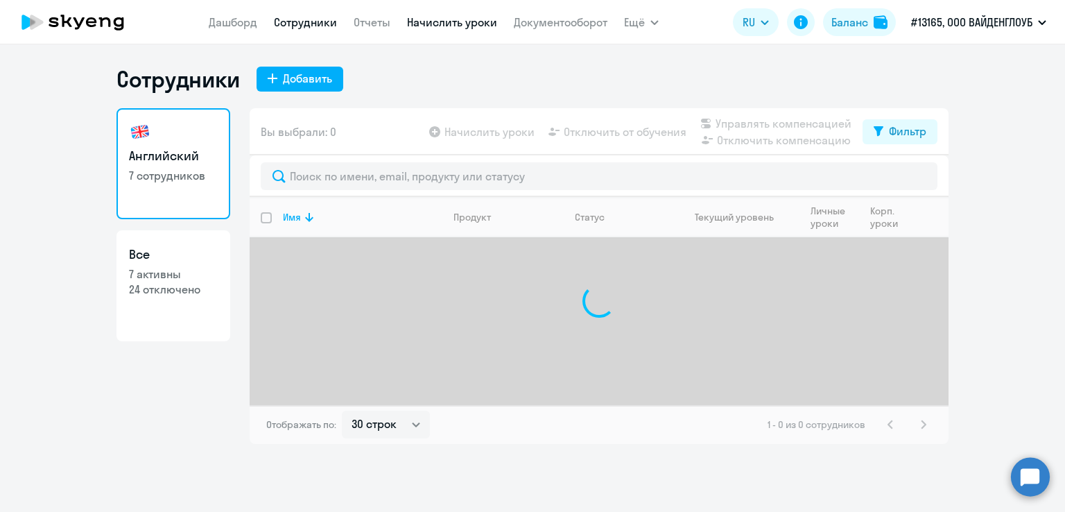
click at [452, 28] on link "Начислить уроки" at bounding box center [452, 22] width 90 height 14
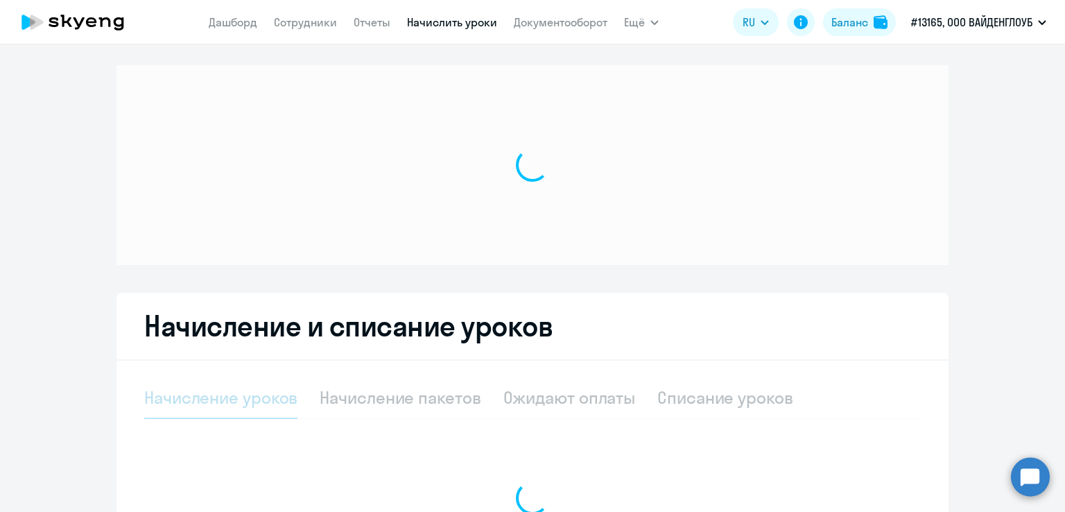
select select "10"
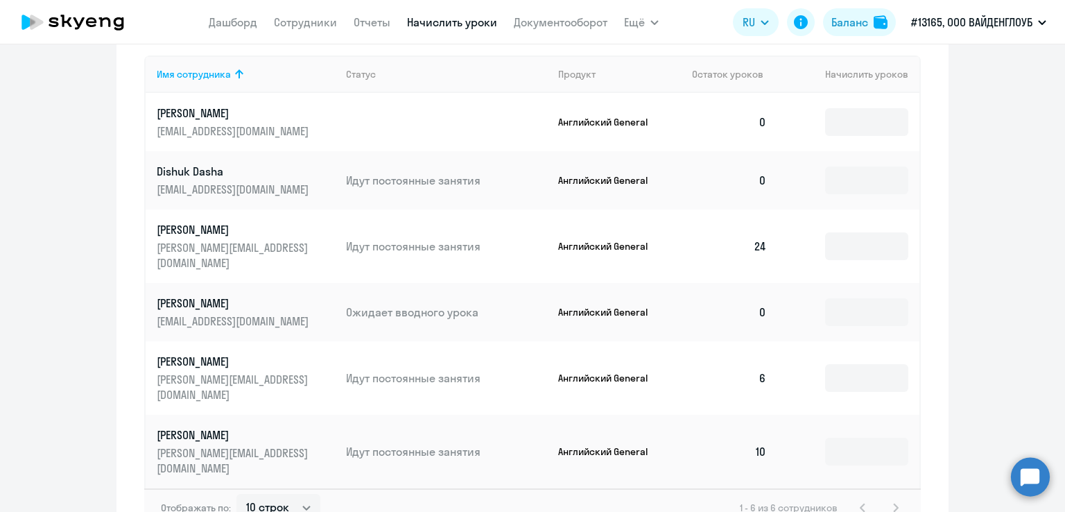
scroll to position [663, 0]
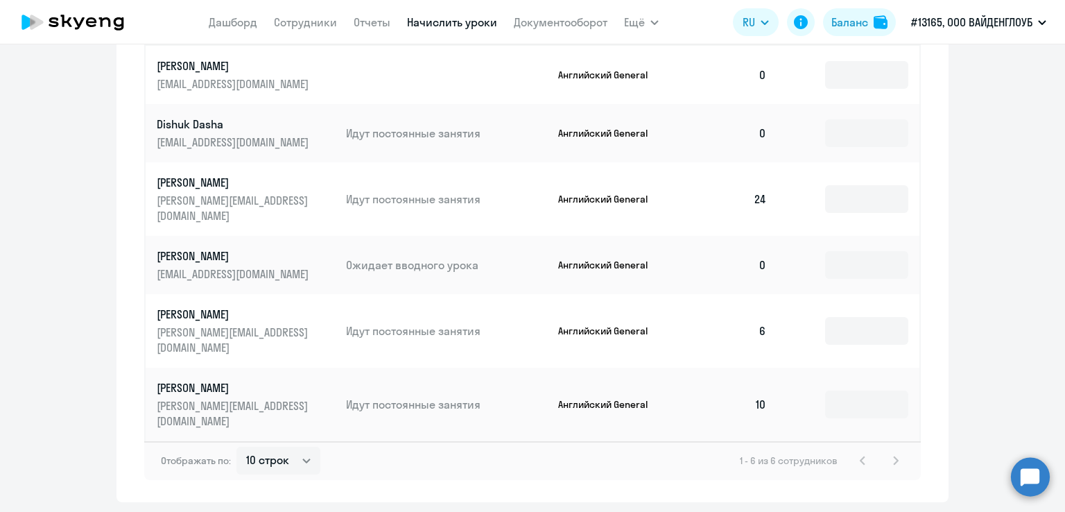
click at [942, 115] on div "Начисление и списание уроков Начисление уроков Начисление пакетов Ожидают оплат…" at bounding box center [533, 127] width 832 height 749
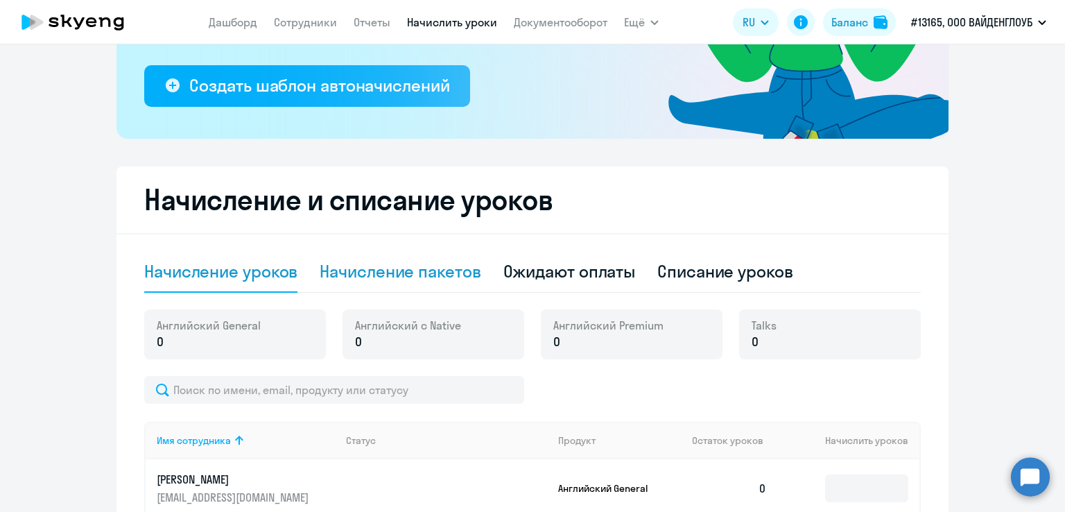
click at [384, 283] on div "Начисление пакетов" at bounding box center [400, 272] width 161 height 42
select select "10"
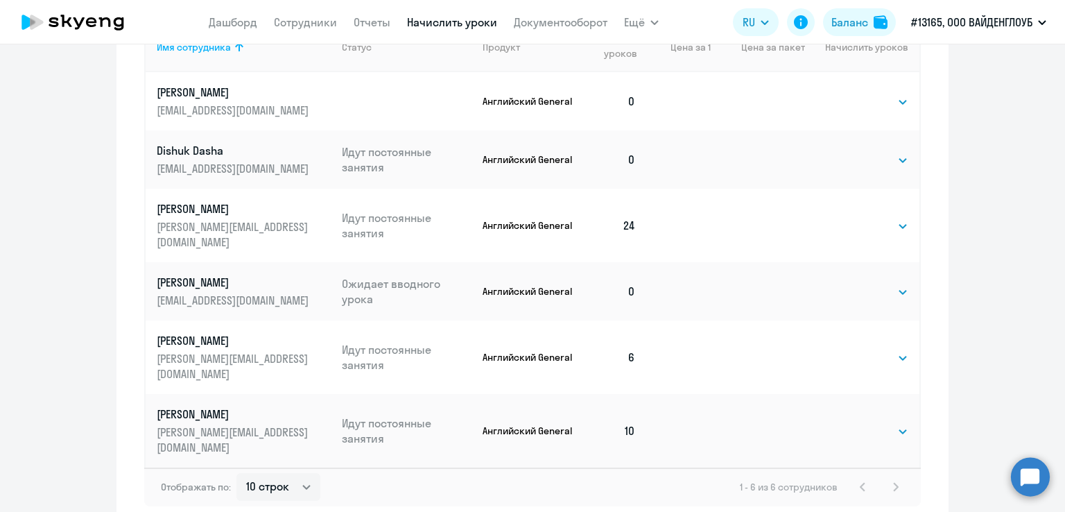
scroll to position [720, 0]
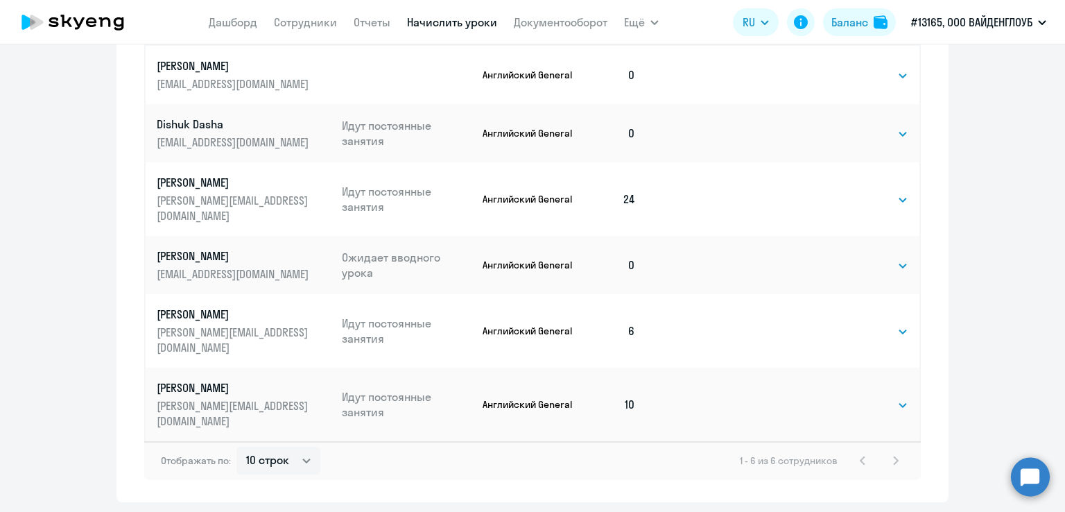
click at [888, 452] on div "1 - 6 из 6 сотрудников" at bounding box center [822, 460] width 164 height 17
click at [854, 452] on div "1 - 6 из 6 сотрудников" at bounding box center [822, 460] width 164 height 17
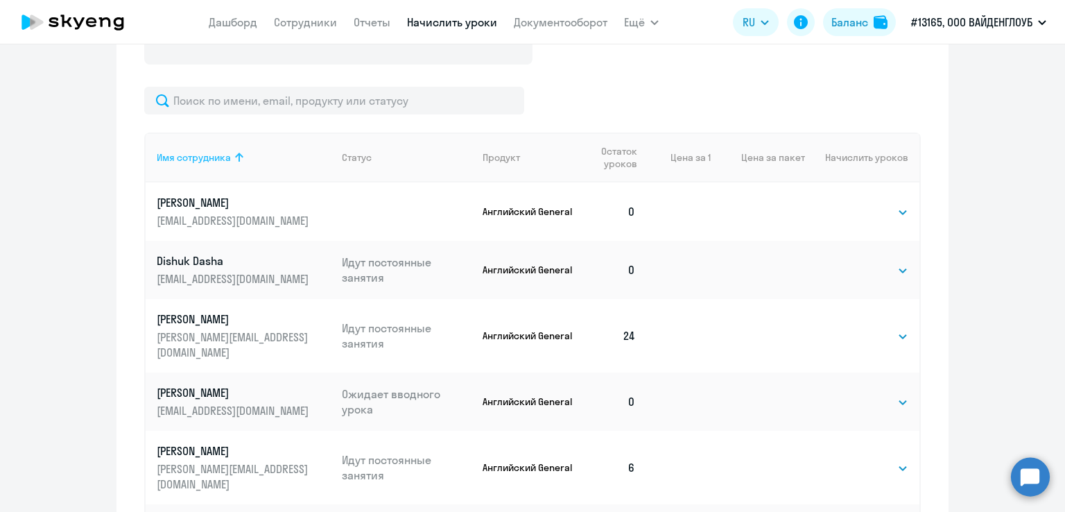
scroll to position [583, 0]
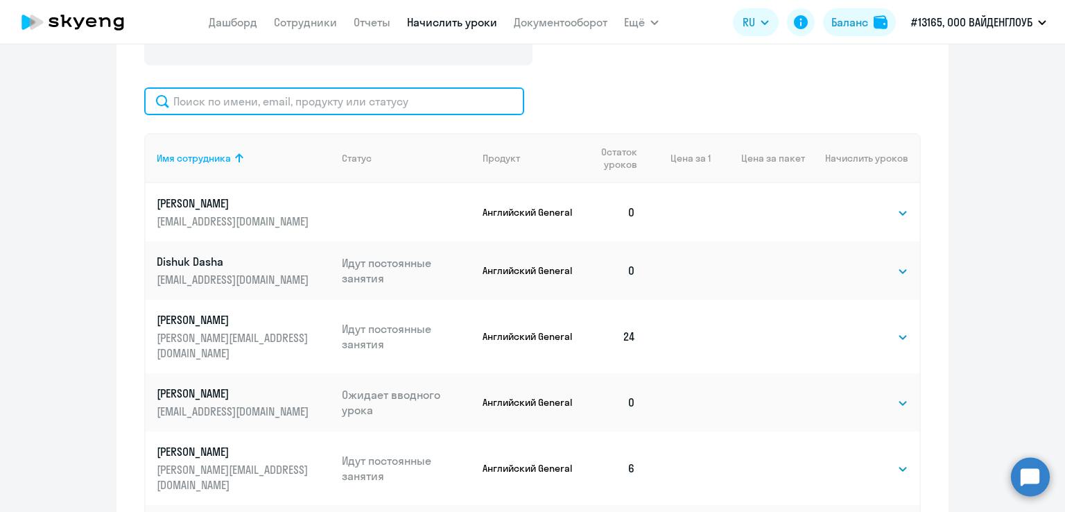
click at [228, 105] on input "text" at bounding box center [334, 101] width 380 height 28
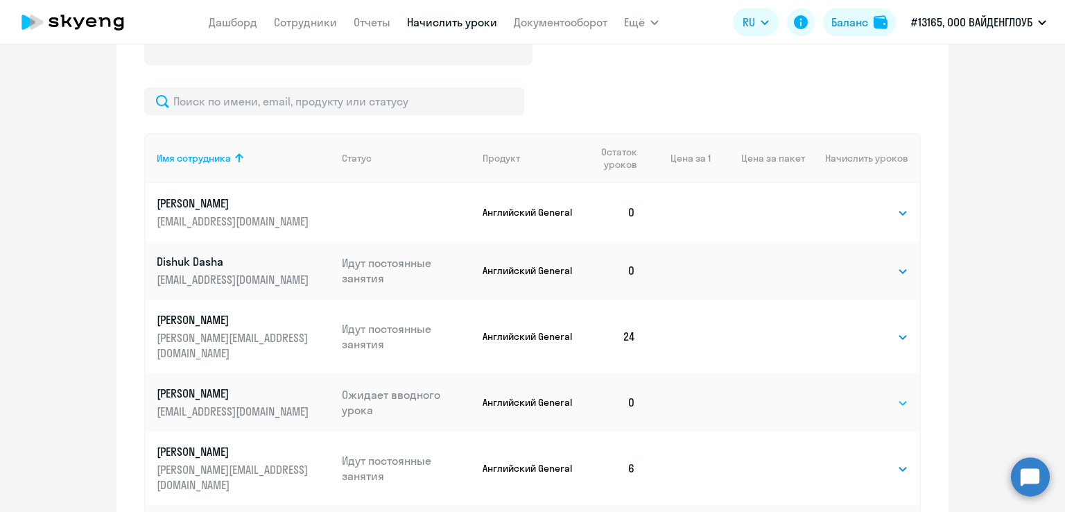
click at [857, 395] on select "Выбрать 4 8 16 32 64 96 128" at bounding box center [880, 403] width 57 height 17
select select "32"
click at [852, 395] on select "Выбрать 4 8 16 32 64 96 128" at bounding box center [880, 403] width 57 height 17
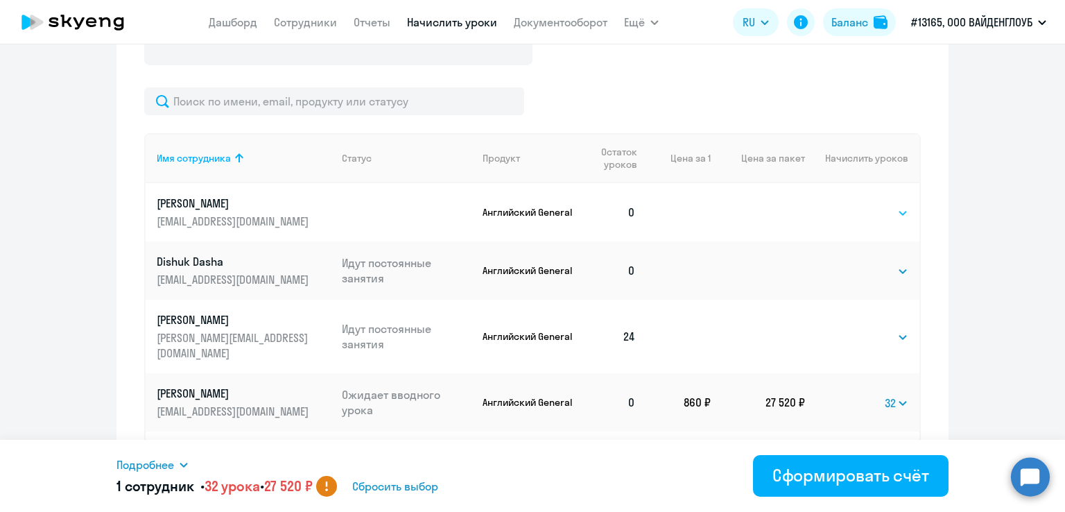
click at [865, 209] on select "Выбрать 4 8 16 32 64 96 128" at bounding box center [880, 213] width 57 height 17
select select "32"
click at [852, 205] on select "Выбрать 4 8 16 32 64 96 128" at bounding box center [880, 213] width 57 height 17
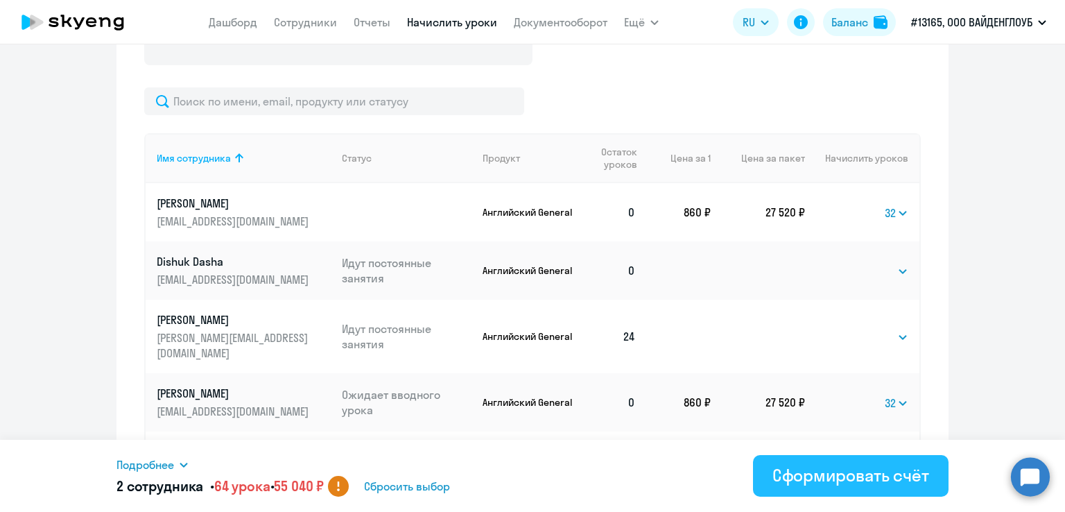
click at [771, 473] on button "Сформировать счёт" at bounding box center [851, 476] width 196 height 42
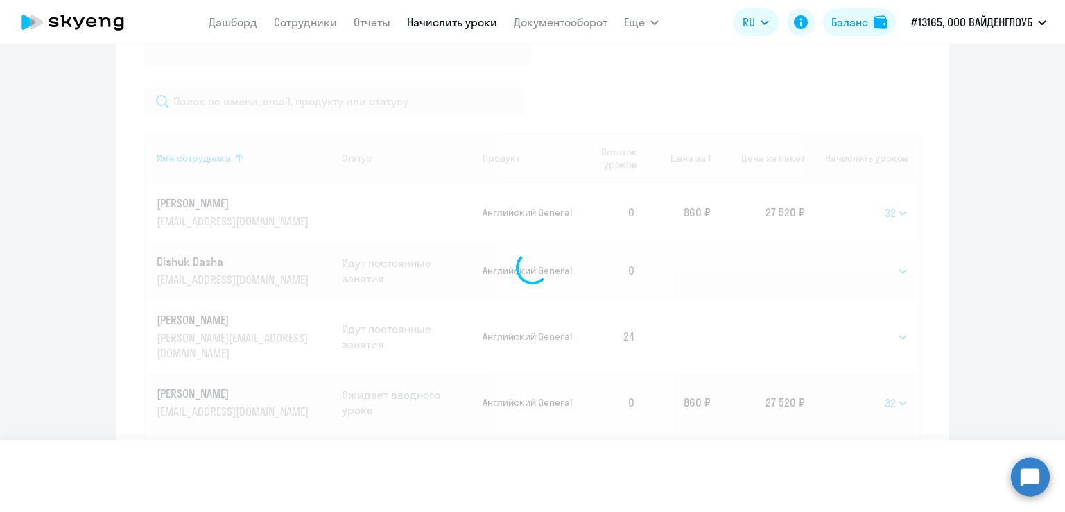
select select
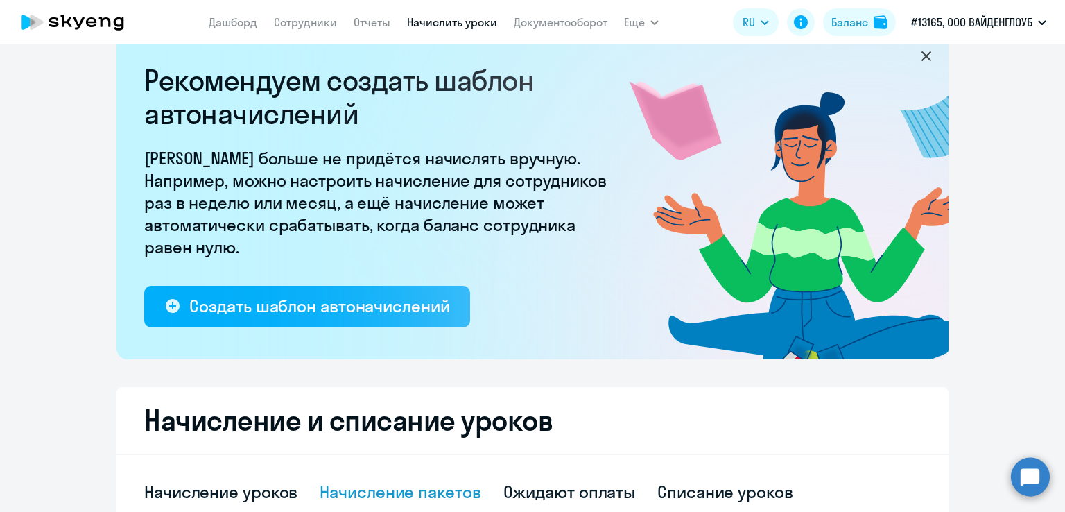
scroll to position [28, 0]
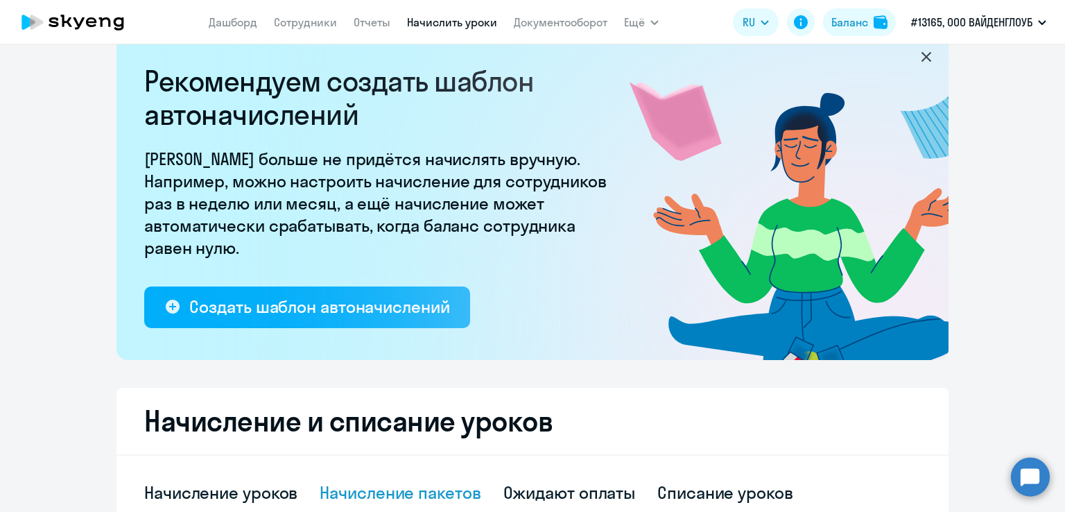
click at [549, 29] on app-menu-item-link "Документооборот" at bounding box center [561, 22] width 94 height 17
click at [551, 25] on link "Документооборот" at bounding box center [561, 22] width 94 height 14
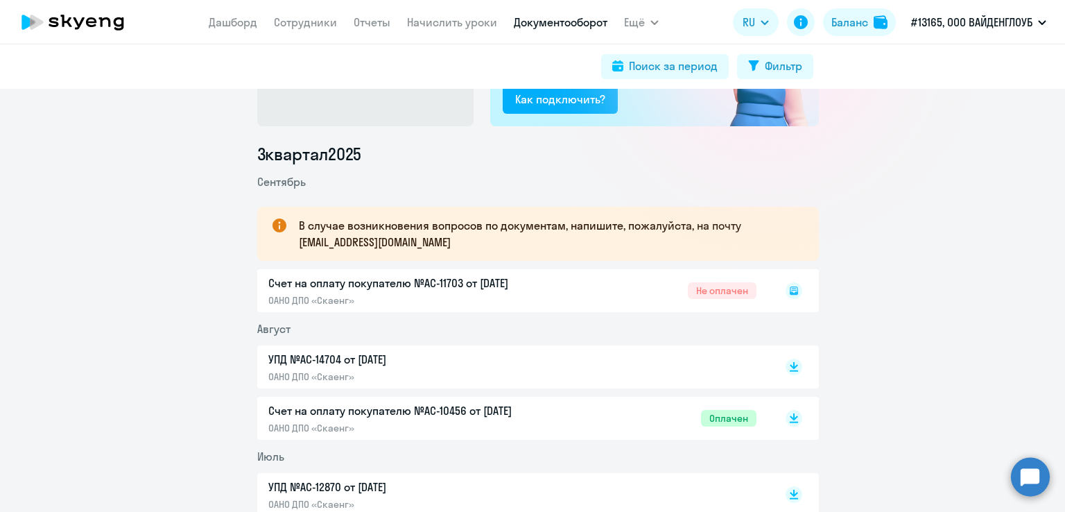
scroll to position [137, 0]
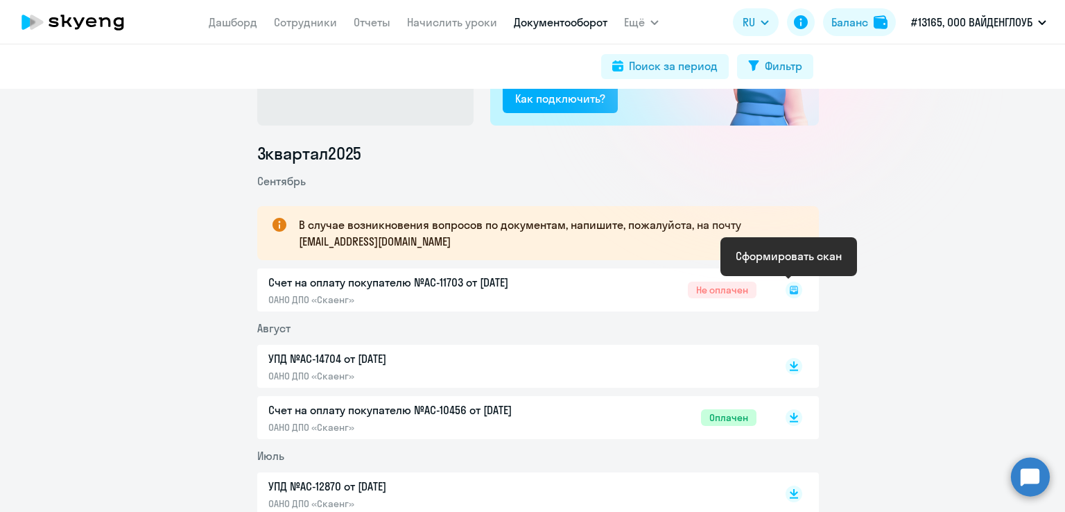
click at [790, 291] on icon at bounding box center [794, 290] width 8 height 8
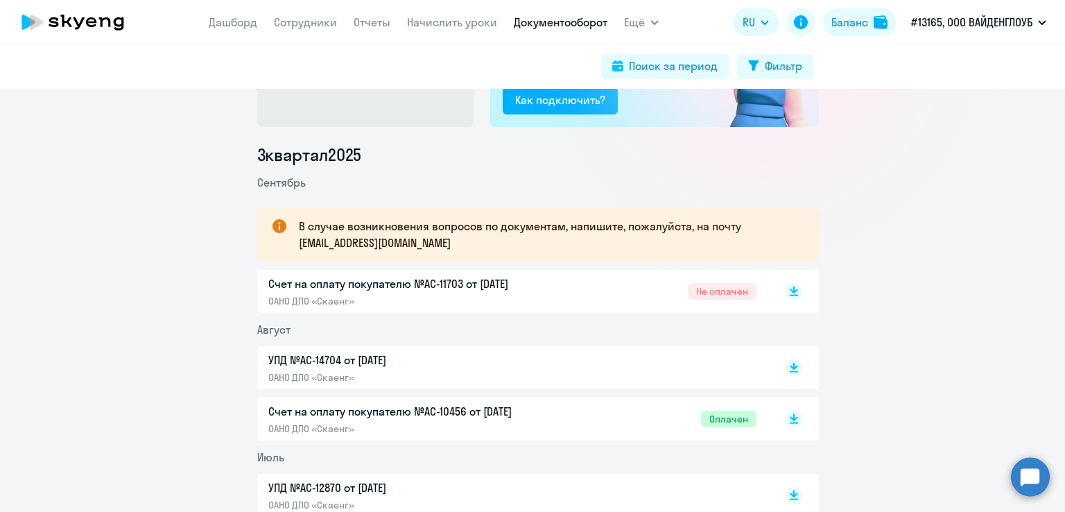
scroll to position [137, 0]
click at [791, 289] on rect at bounding box center [794, 290] width 17 height 17
